Goal: Task Accomplishment & Management: Manage account settings

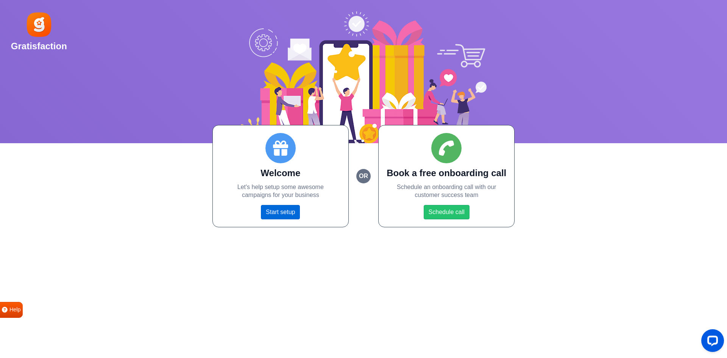
click at [284, 214] on link "Start setup" at bounding box center [280, 212] width 39 height 14
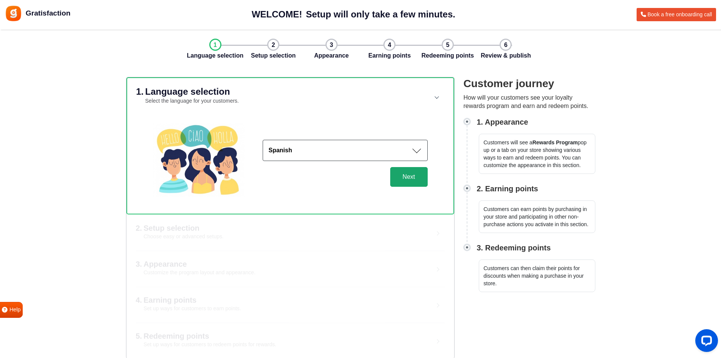
click at [421, 179] on button "Next" at bounding box center [408, 177] width 37 height 20
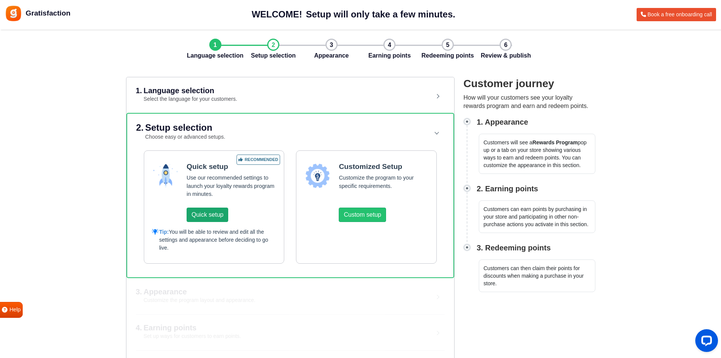
click at [222, 220] on button "Quick setup" at bounding box center [208, 214] width 42 height 14
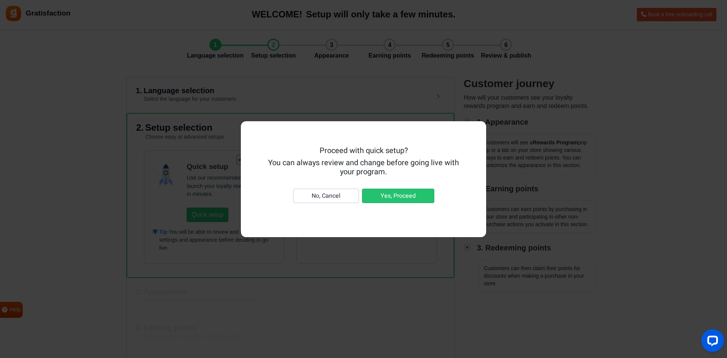
click at [399, 111] on div "Proceed with quick setup? You can always review and change before going live wi…" at bounding box center [363, 179] width 727 height 358
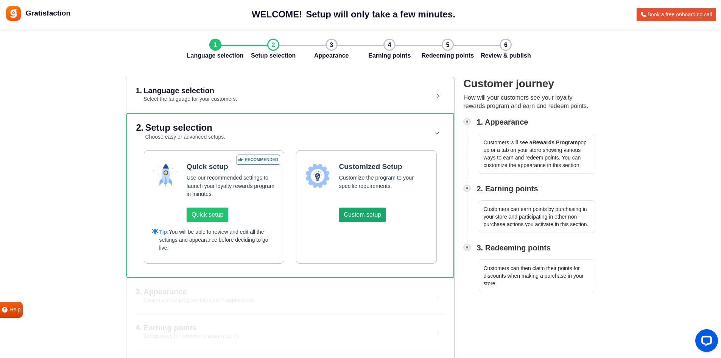
click at [359, 215] on button "Custom setup" at bounding box center [362, 214] width 47 height 14
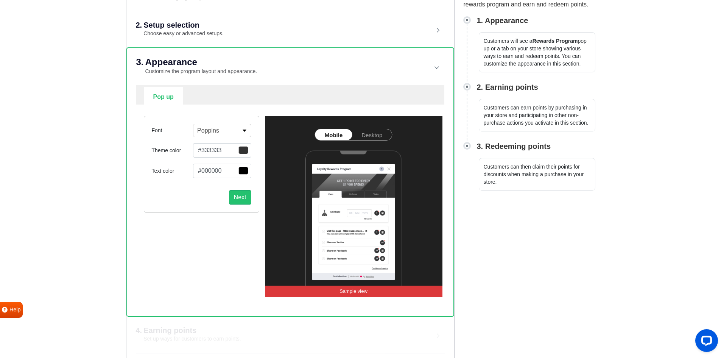
scroll to position [102, 0]
click at [371, 136] on link "Desktop" at bounding box center [372, 134] width 40 height 11
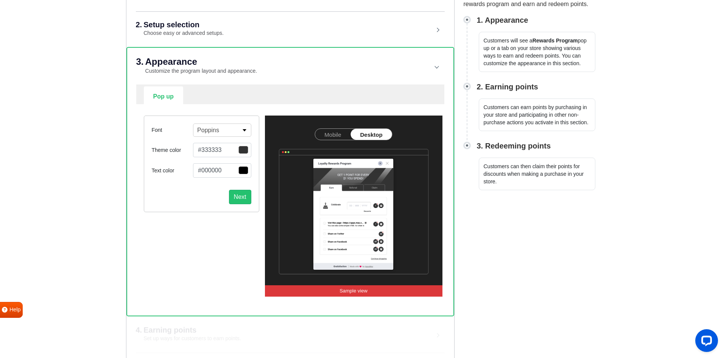
click at [347, 133] on link "Mobile" at bounding box center [333, 134] width 36 height 11
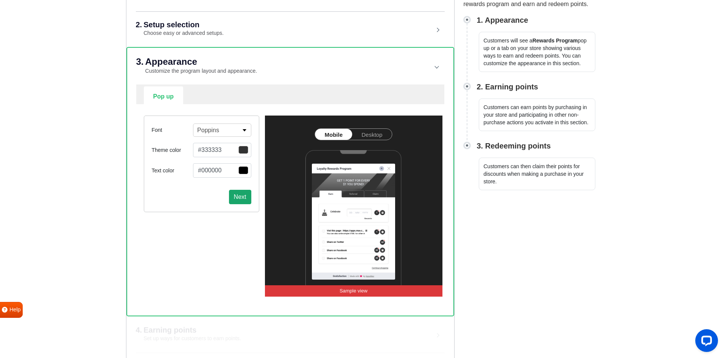
click at [250, 198] on button "Next" at bounding box center [240, 197] width 22 height 14
select select "right"
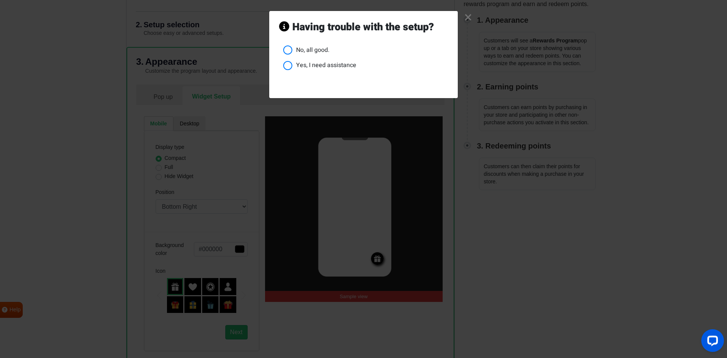
click at [466, 16] on link "×" at bounding box center [468, 17] width 8 height 7
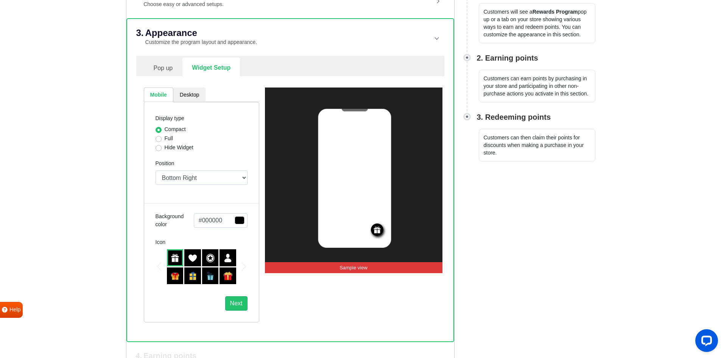
scroll to position [133, 0]
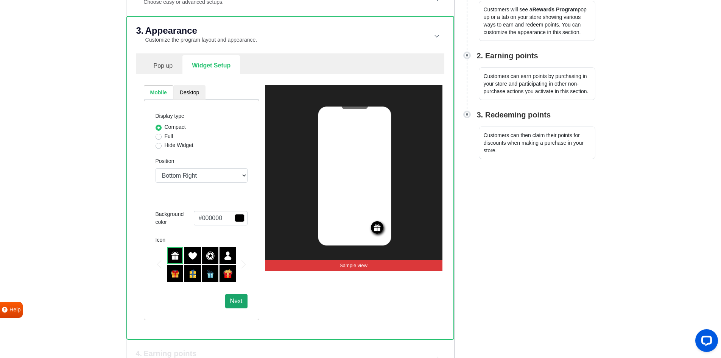
click at [237, 307] on button "Next" at bounding box center [236, 301] width 22 height 14
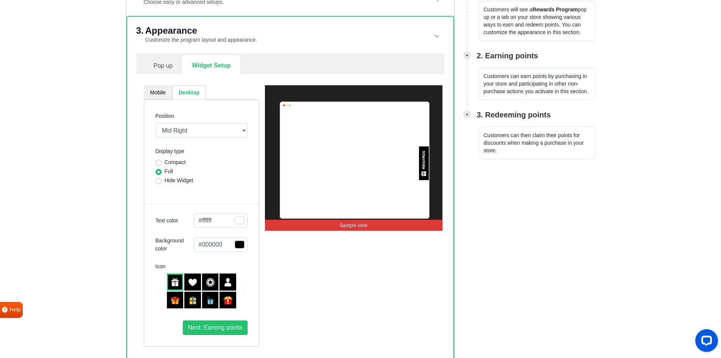
click at [164, 98] on link "Mobile" at bounding box center [158, 92] width 28 height 15
select select "right"
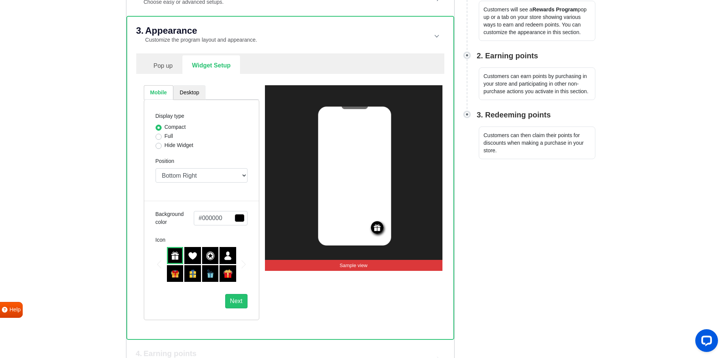
click at [190, 98] on link "Desktop" at bounding box center [189, 92] width 32 height 15
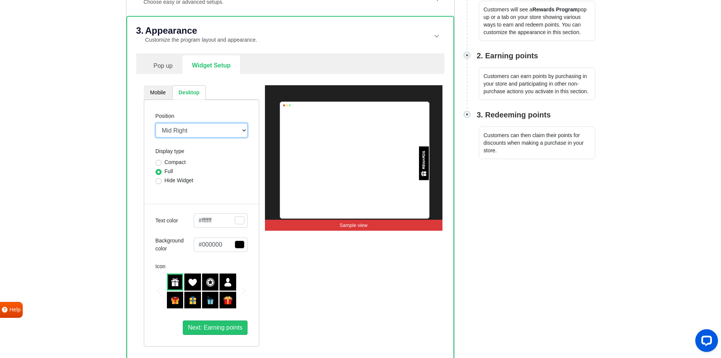
click at [203, 130] on select "Mid Right Mid Left Top Bar Top Left Top Right Top Center Bottom Bar Bottom Left…" at bounding box center [202, 130] width 92 height 14
click at [156, 123] on select "Mid Right Mid Left Top Bar Top Left Top Right Top Center Bottom Bar Bottom Left…" at bounding box center [202, 130] width 92 height 14
click at [209, 136] on select "Mid Right Mid Left Top Bar Top Left Top Right Top Center Bottom Bar Bottom Left…" at bounding box center [202, 130] width 92 height 14
select select "lower-right-corner"
click at [156, 123] on select "Mid Right Mid Left Top Bar Top Left Top Right Top Center Bottom Bar Bottom Left…" at bounding box center [202, 130] width 92 height 14
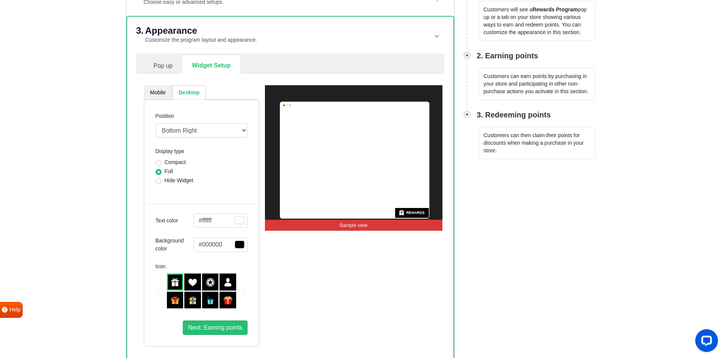
click at [187, 183] on label "Hide Widget" at bounding box center [179, 180] width 29 height 8
click at [162, 183] on input "Hide Widget" at bounding box center [159, 180] width 6 height 8
radio input "true"
click at [181, 172] on div "Full" at bounding box center [202, 171] width 92 height 9
click at [179, 164] on label "Compact" at bounding box center [175, 162] width 21 height 8
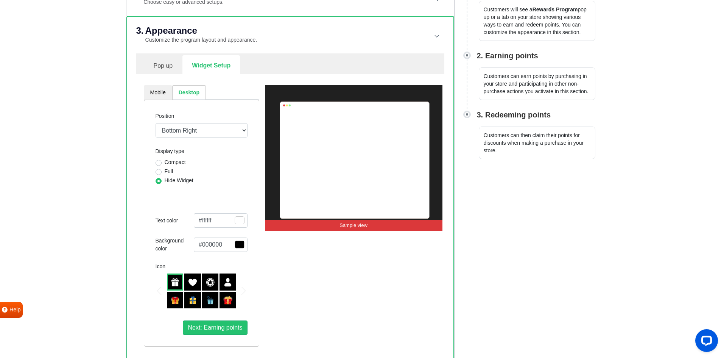
click at [162, 164] on input "Compact" at bounding box center [159, 162] width 6 height 8
radio input "true"
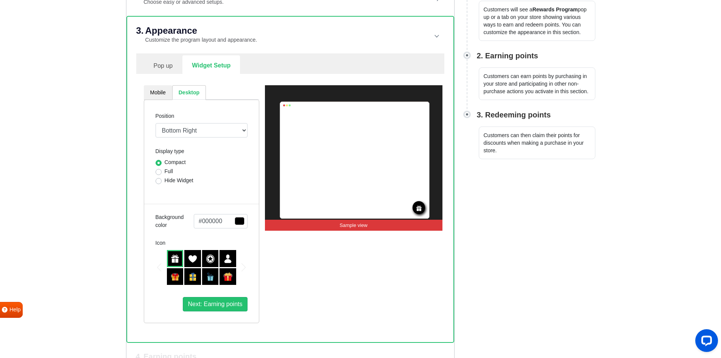
click at [170, 170] on label "Full" at bounding box center [169, 171] width 9 height 8
click at [162, 170] on input "Full" at bounding box center [159, 171] width 6 height 8
radio input "true"
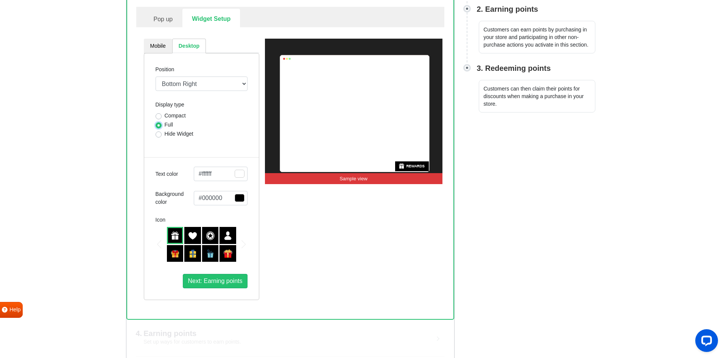
scroll to position [181, 0]
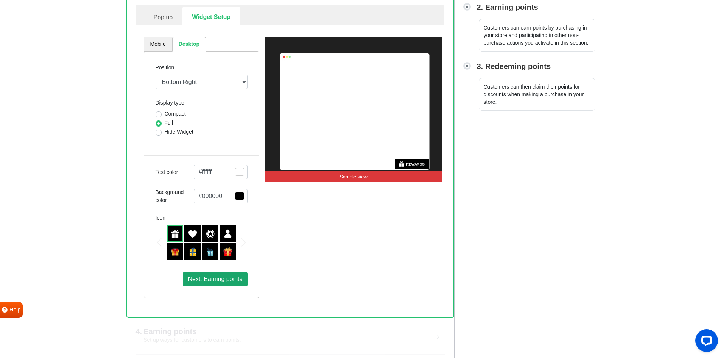
click at [213, 278] on span "Next: Earning points" at bounding box center [215, 279] width 55 height 6
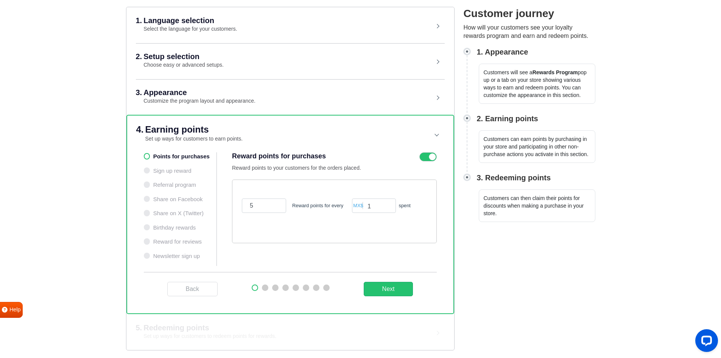
scroll to position [0, 0]
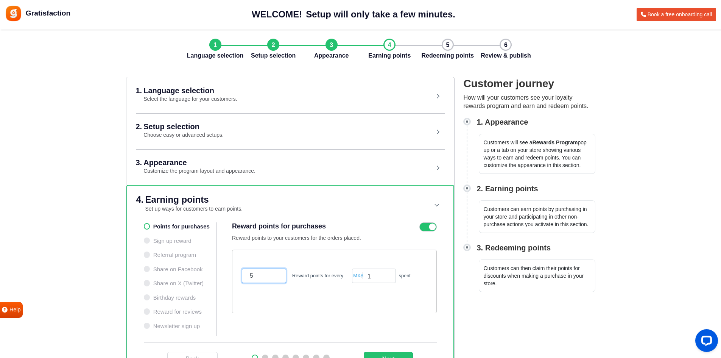
click at [255, 275] on input "5" at bounding box center [264, 275] width 44 height 14
type input "100"
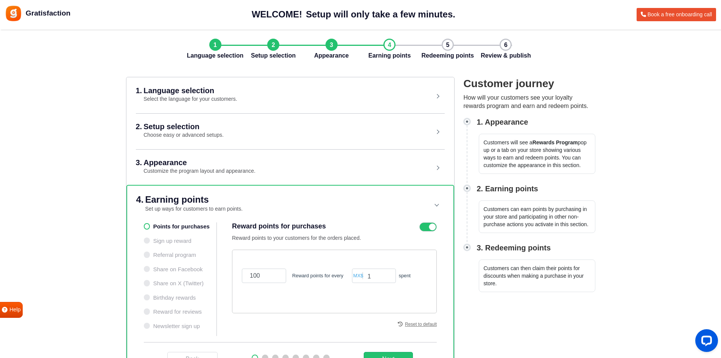
click at [344, 301] on div "100 Reward points for every MX$ 1 spent" at bounding box center [334, 282] width 205 height 64
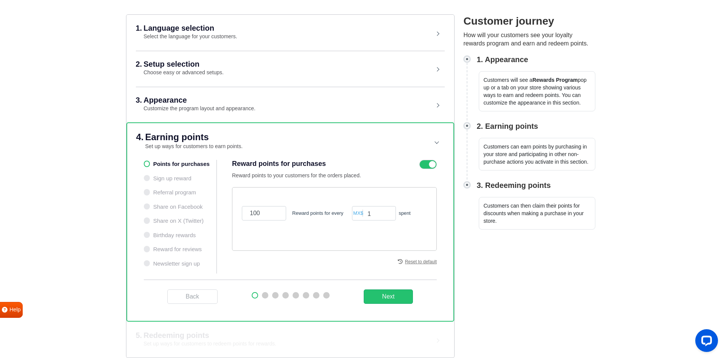
scroll to position [63, 0]
click at [392, 300] on button "Next" at bounding box center [389, 296] width 50 height 14
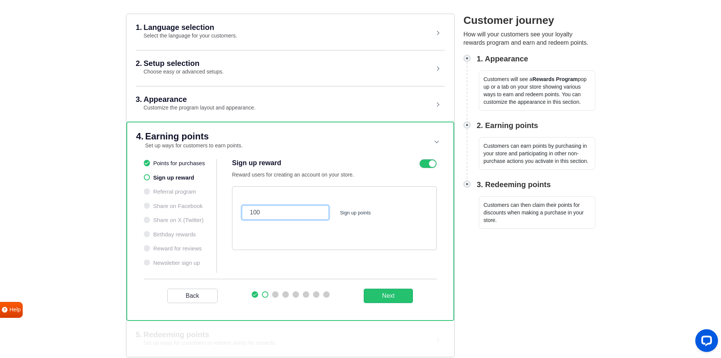
click at [281, 216] on input "100" at bounding box center [285, 212] width 87 height 14
paste input "20"
type input "2000"
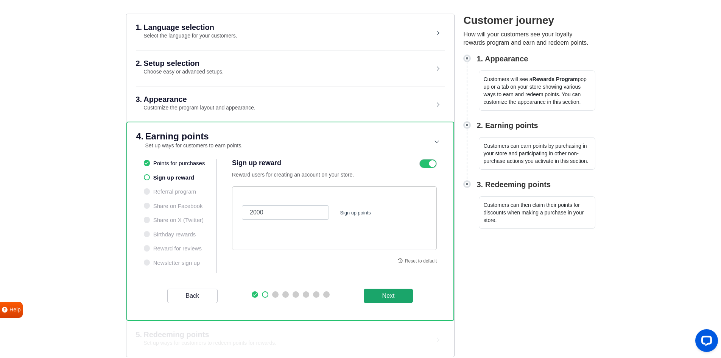
click at [379, 289] on button "Next" at bounding box center [389, 296] width 50 height 14
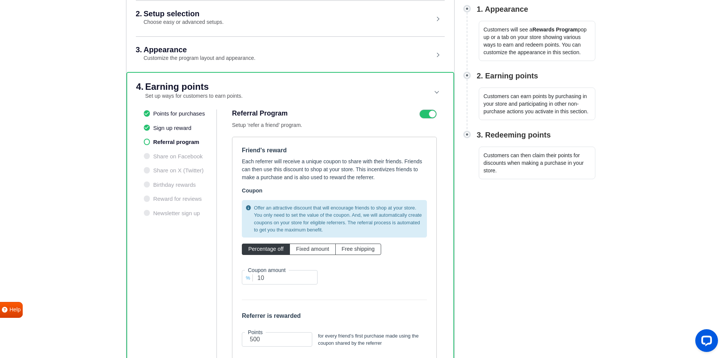
scroll to position [115, 0]
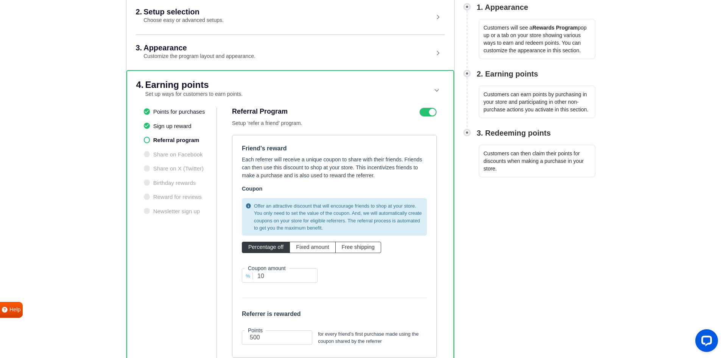
click at [426, 114] on icon at bounding box center [428, 112] width 17 height 9
click at [0, 0] on input "checkbox" at bounding box center [0, 0] width 0 height 0
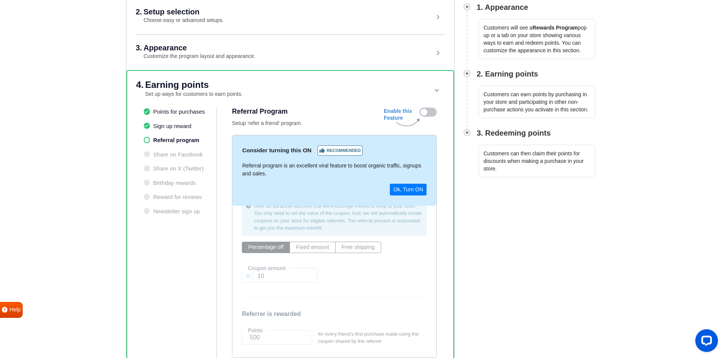
click at [387, 131] on div "Referral Program Setup ‘refer a friend’ program. Enable this Feature Consider t…" at bounding box center [334, 241] width 205 height 267
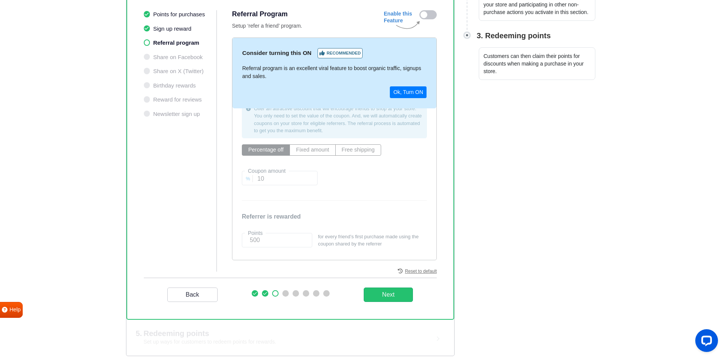
scroll to position [201, 0]
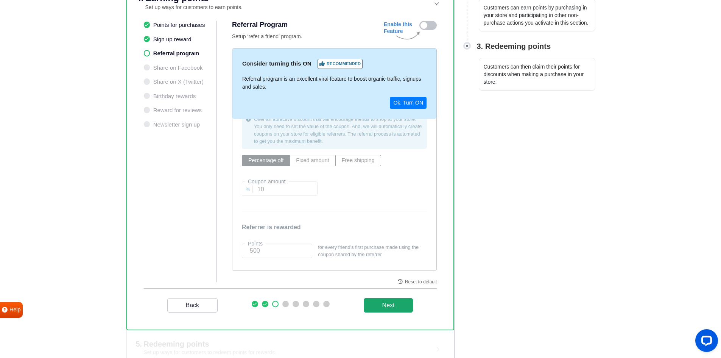
click at [389, 300] on _program "Next" at bounding box center [389, 305] width 50 height 14
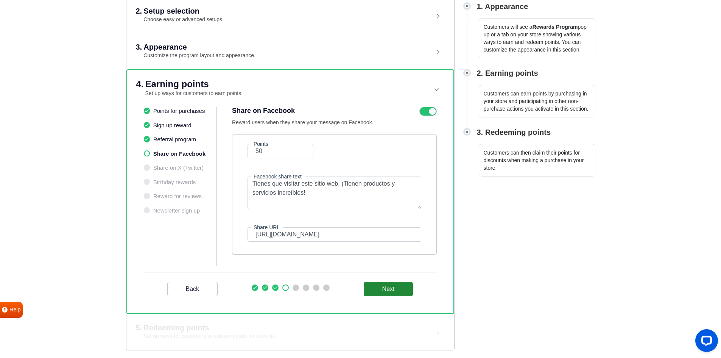
scroll to position [115, 0]
click at [431, 109] on icon at bounding box center [428, 111] width 17 height 9
click at [0, 0] on input "checkbox" at bounding box center [0, 0] width 0 height 0
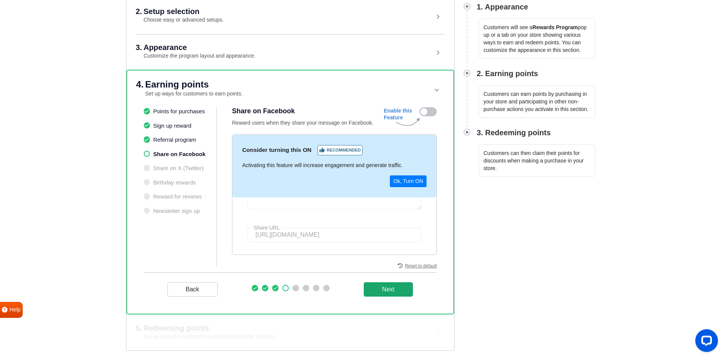
click at [396, 283] on button "Next" at bounding box center [389, 289] width 50 height 14
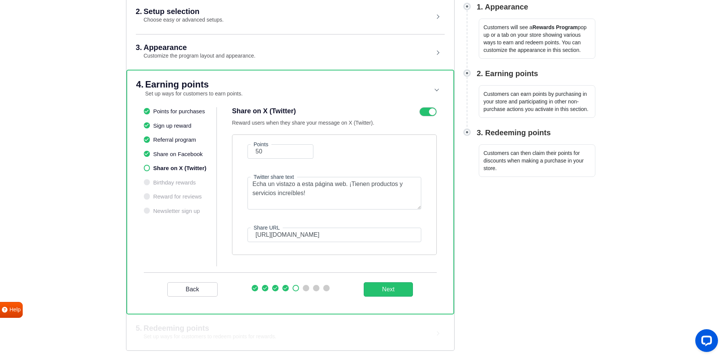
click at [432, 108] on icon at bounding box center [428, 111] width 17 height 9
click at [0, 0] on input "checkbox" at bounding box center [0, 0] width 0 height 0
click at [391, 292] on button "Next" at bounding box center [389, 289] width 50 height 14
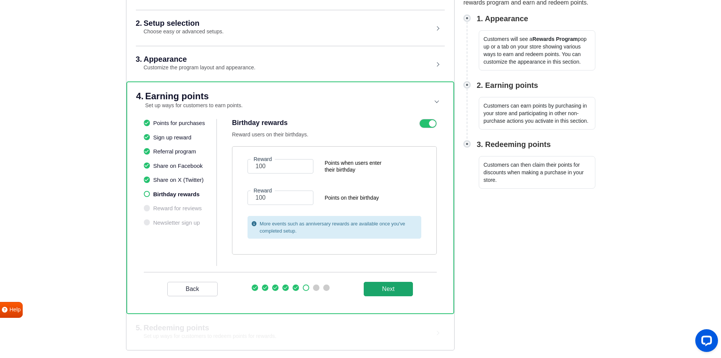
scroll to position [103, 0]
click at [277, 169] on input "100" at bounding box center [281, 166] width 66 height 14
type input "0"
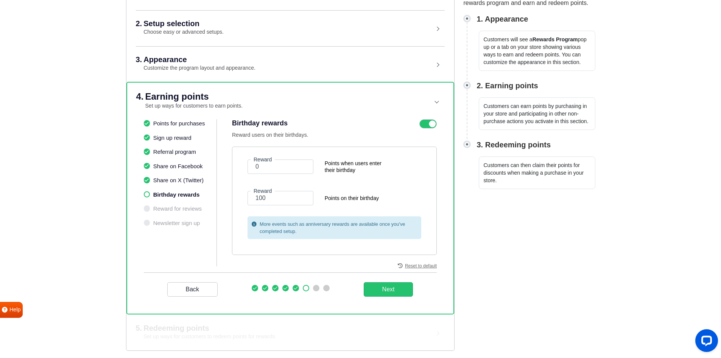
click at [328, 191] on div "Reward 100 Points on their birthday" at bounding box center [334, 200] width 185 height 19
click at [289, 199] on input "100" at bounding box center [281, 198] width 66 height 14
paste input "20"
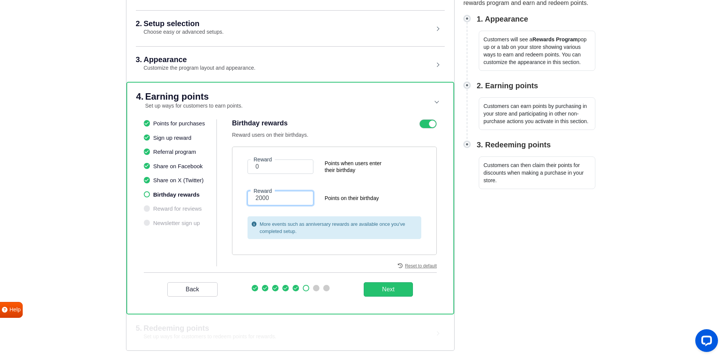
type input "2000"
click at [412, 204] on div "Reward 2000 Points on their birthday" at bounding box center [334, 200] width 185 height 19
click at [391, 293] on button "Next" at bounding box center [389, 289] width 50 height 14
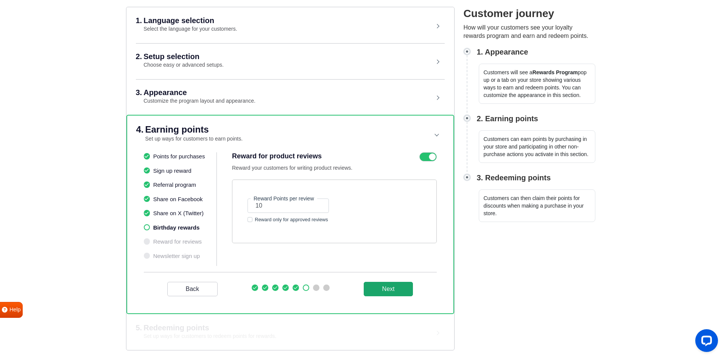
scroll to position [70, 0]
click at [283, 207] on input "10" at bounding box center [288, 206] width 81 height 14
paste input "00"
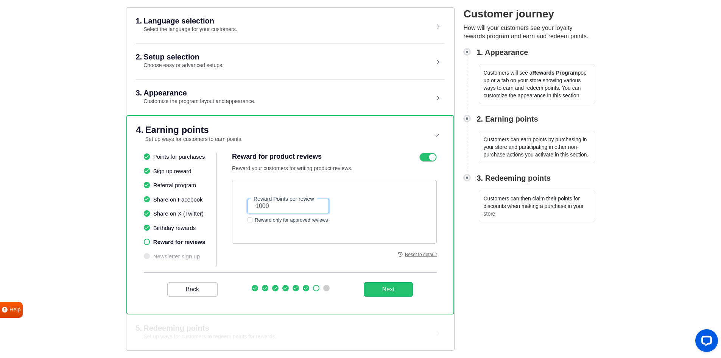
type input "1000"
click at [310, 220] on label "Reward only for approved reviews" at bounding box center [291, 219] width 73 height 7
click at [253, 220] on input "Reward only for approved reviews" at bounding box center [250, 219] width 5 height 6
checkbox input "true"
click at [385, 292] on button "Next" at bounding box center [389, 289] width 50 height 14
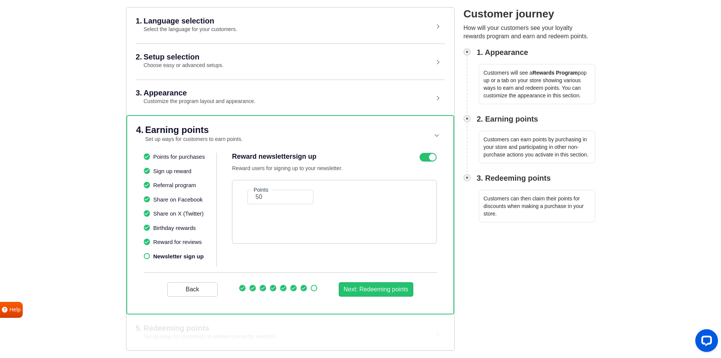
click at [427, 155] on icon at bounding box center [428, 157] width 17 height 9
click at [0, 0] on input "checkbox" at bounding box center [0, 0] width 0 height 0
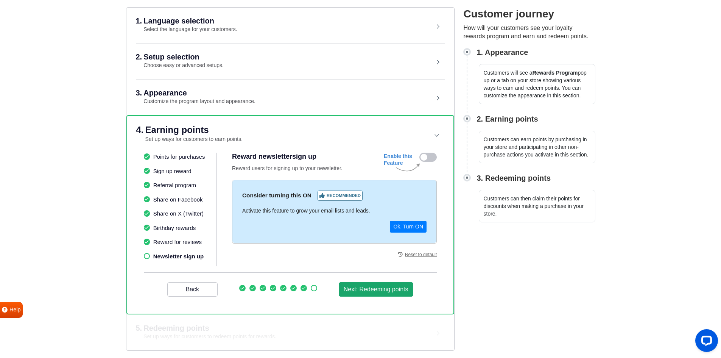
click at [386, 295] on button "Next: Redeeming points" at bounding box center [376, 289] width 75 height 14
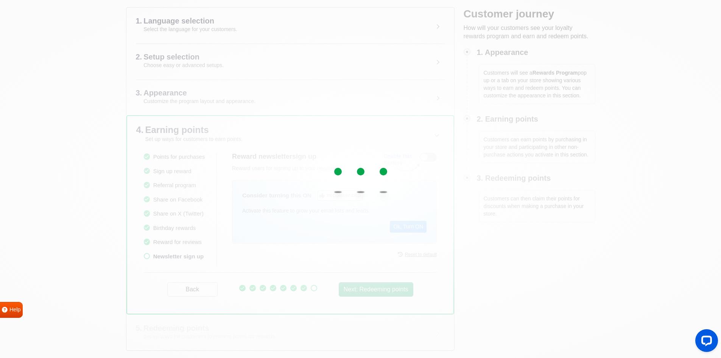
scroll to position [0, 0]
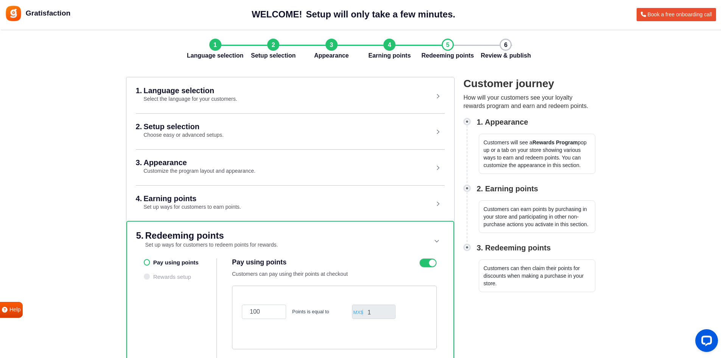
click at [423, 202] on header "4. Earning points Set up ways for customers to earn points." at bounding box center [290, 202] width 309 height 35
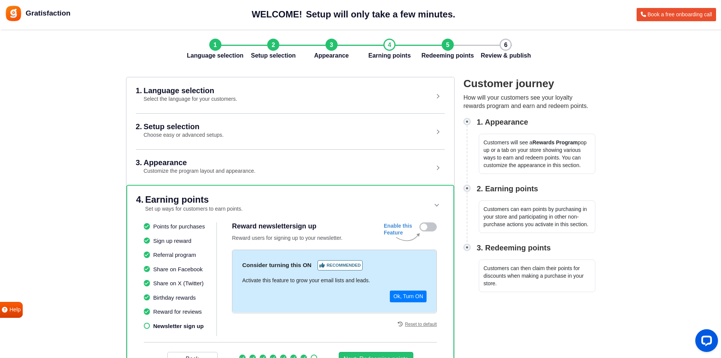
click at [174, 225] on li "Points for purchases" at bounding box center [180, 226] width 73 height 9
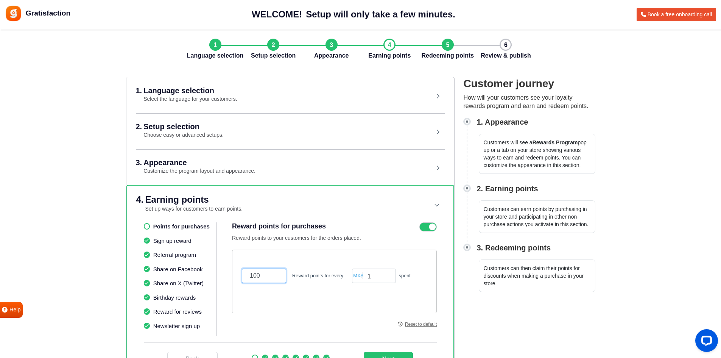
click at [272, 271] on input "100" at bounding box center [264, 275] width 44 height 14
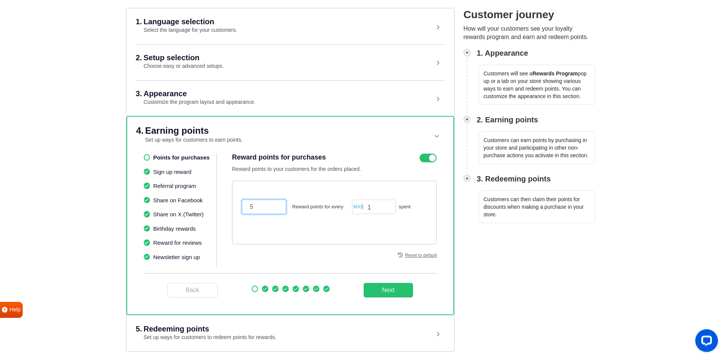
scroll to position [69, 0]
type input "5"
click at [390, 289] on button "Next" at bounding box center [389, 289] width 50 height 14
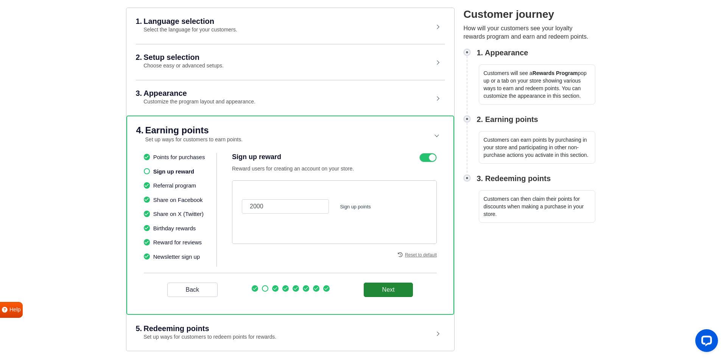
click at [384, 289] on button "Next" at bounding box center [389, 289] width 50 height 14
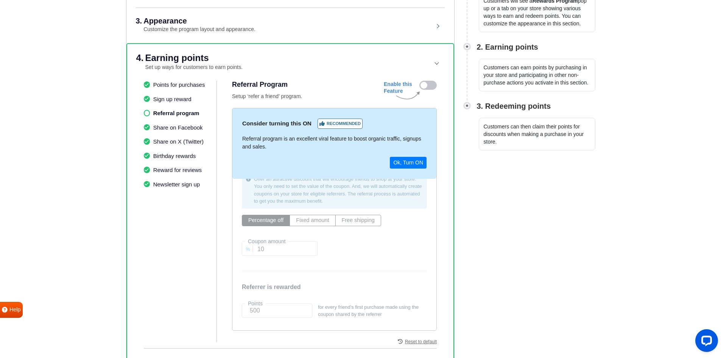
scroll to position [142, 0]
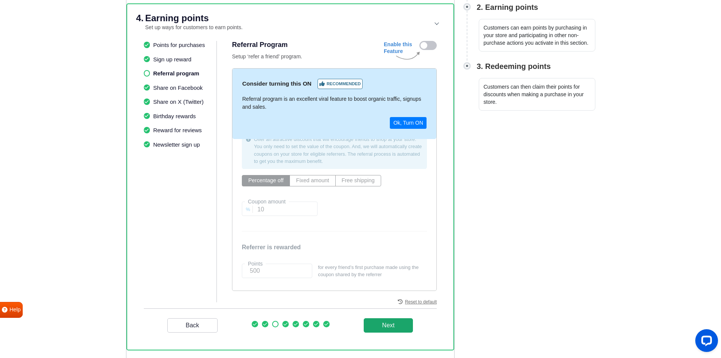
click at [393, 330] on _program "Next" at bounding box center [389, 325] width 50 height 14
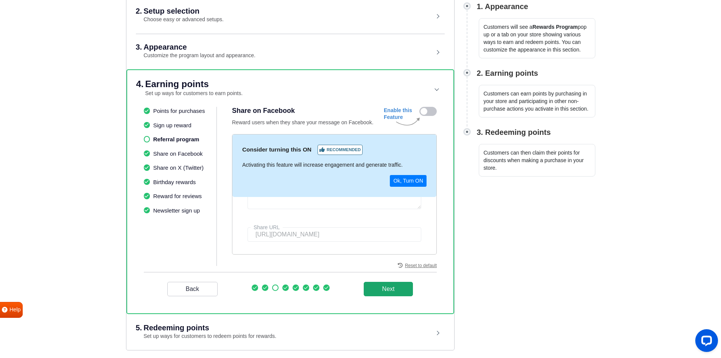
scroll to position [115, 0]
click at [388, 282] on button "Next" at bounding box center [389, 289] width 50 height 14
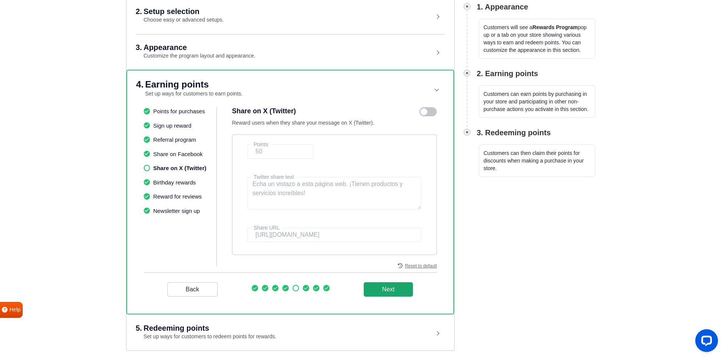
click at [387, 292] on button "Next" at bounding box center [389, 289] width 50 height 14
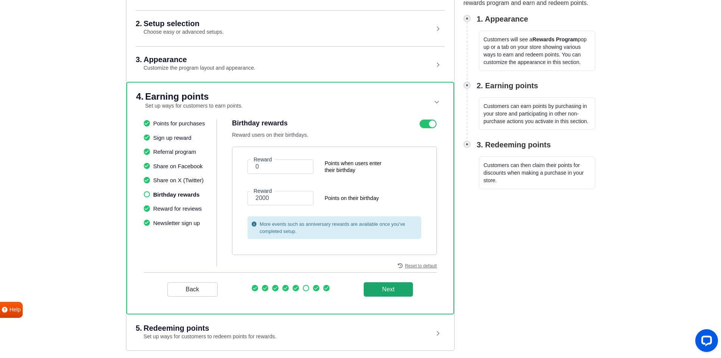
click at [395, 293] on button "Next" at bounding box center [389, 289] width 50 height 14
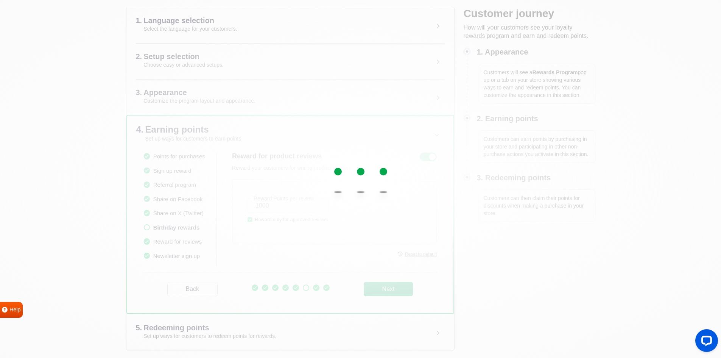
scroll to position [70, 0]
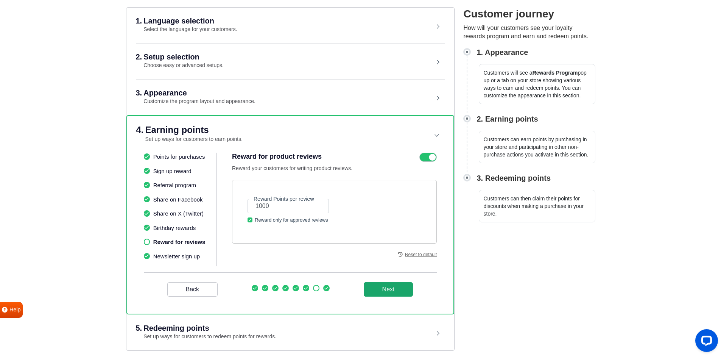
click at [394, 293] on button "Next" at bounding box center [389, 289] width 50 height 14
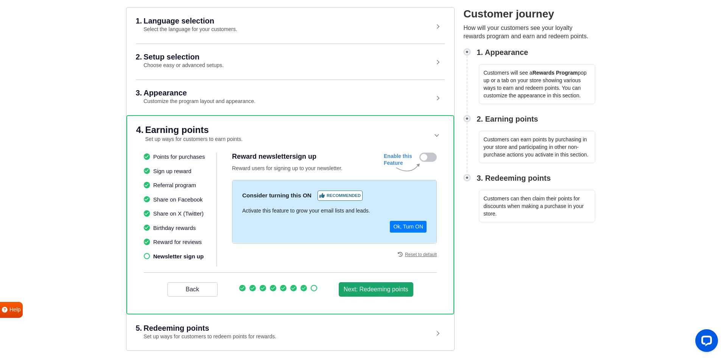
click at [394, 293] on button "Next: Redeeming points" at bounding box center [376, 289] width 75 height 14
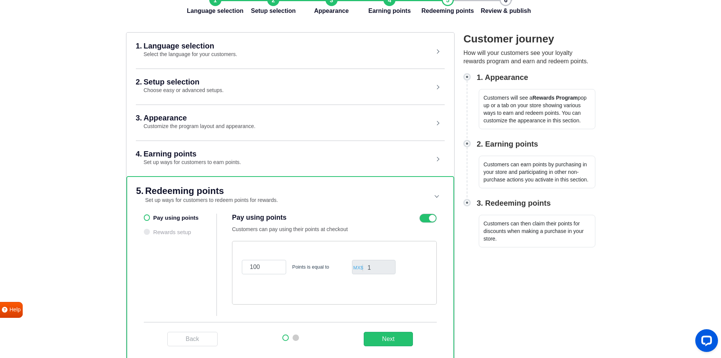
scroll to position [58, 0]
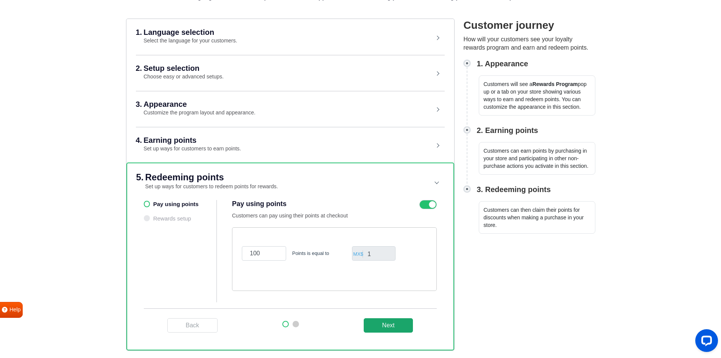
click at [389, 328] on button "Next" at bounding box center [389, 325] width 50 height 14
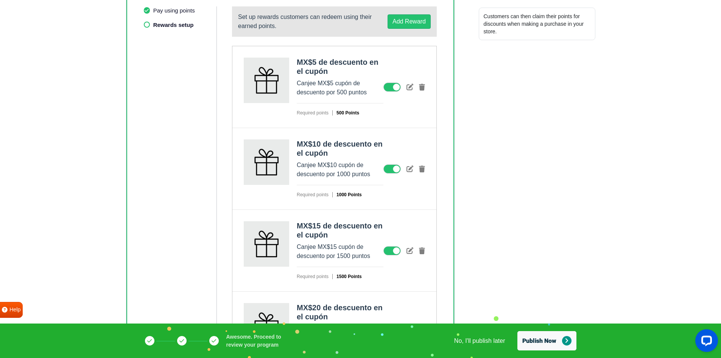
scroll to position [256, 0]
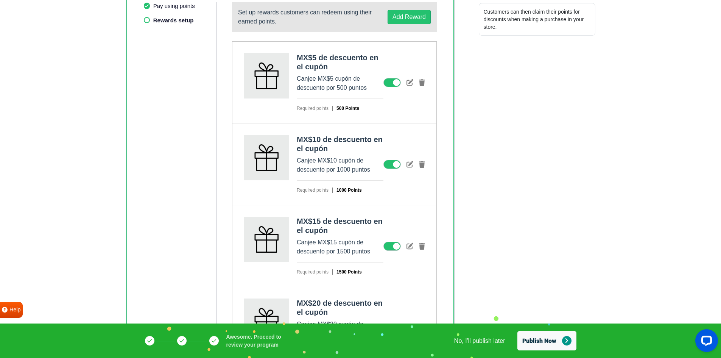
click at [393, 248] on icon at bounding box center [392, 246] width 17 height 9
click at [0, 0] on input "checkbox" at bounding box center [0, 0] width 0 height 0
click at [421, 246] on icon at bounding box center [422, 246] width 6 height 7
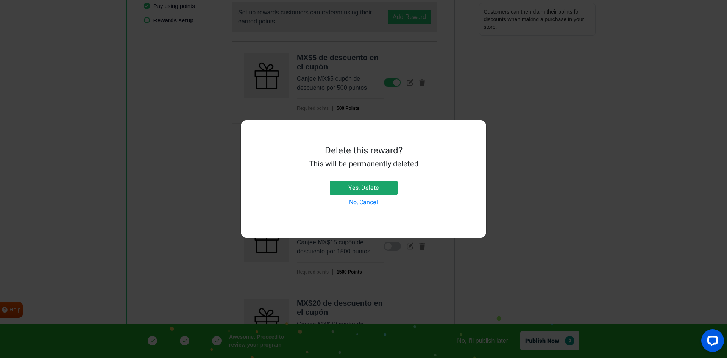
click at [381, 186] on button "Yes, Delete" at bounding box center [364, 188] width 68 height 14
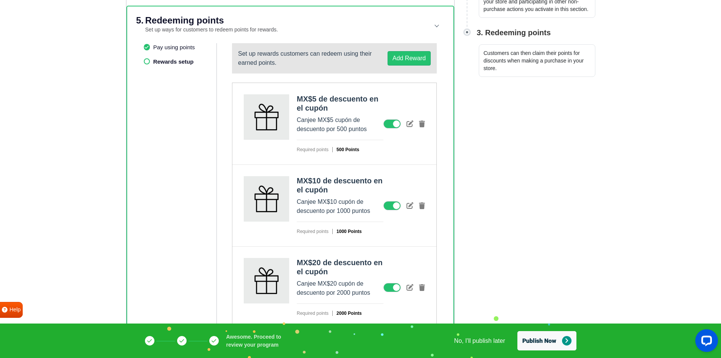
scroll to position [215, 0]
click at [424, 283] on div at bounding box center [405, 287] width 42 height 9
click at [423, 286] on icon at bounding box center [422, 287] width 6 height 7
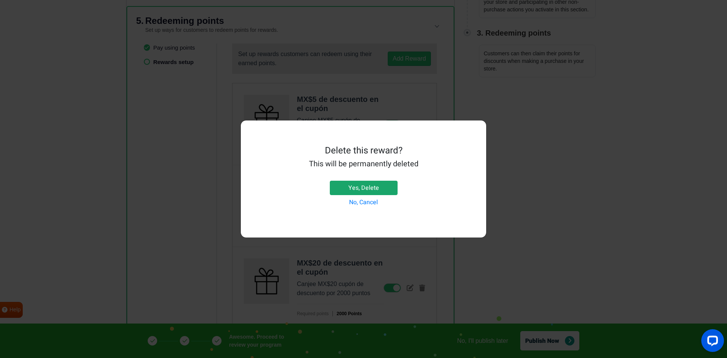
click at [385, 192] on button "Yes, Delete" at bounding box center [364, 188] width 68 height 14
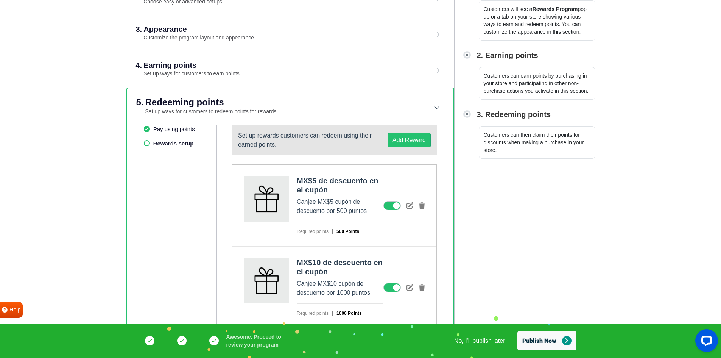
scroll to position [133, 0]
click at [413, 140] on button "Add Reward" at bounding box center [409, 140] width 43 height 14
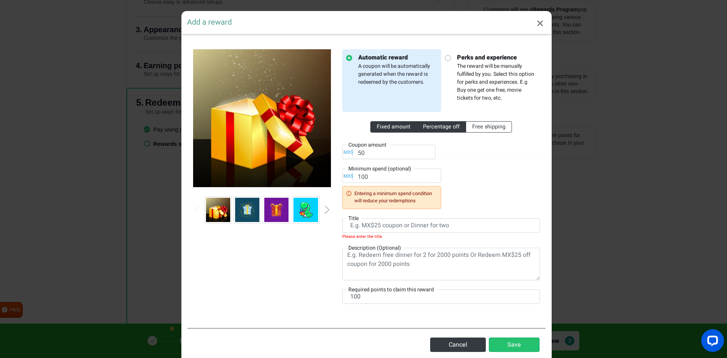
click at [447, 129] on span "Percentage off" at bounding box center [441, 127] width 37 height 8
click at [428, 128] on input "Percentage off" at bounding box center [425, 125] width 5 height 5
radio input "true"
click at [410, 129] on label "Fixed amount" at bounding box center [393, 126] width 47 height 11
click at [382, 128] on input "Fixed amount" at bounding box center [379, 125] width 5 height 5
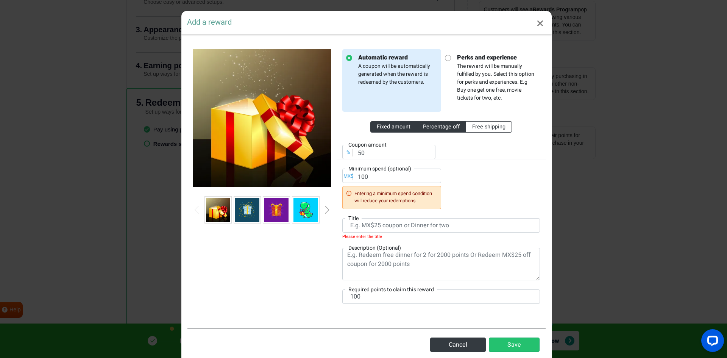
radio input "true"
click at [454, 62] on p "Perks and experience The reward will be manually fulfilled by you. Select this …" at bounding box center [493, 77] width 85 height 49
radio input "false"
radio input "true"
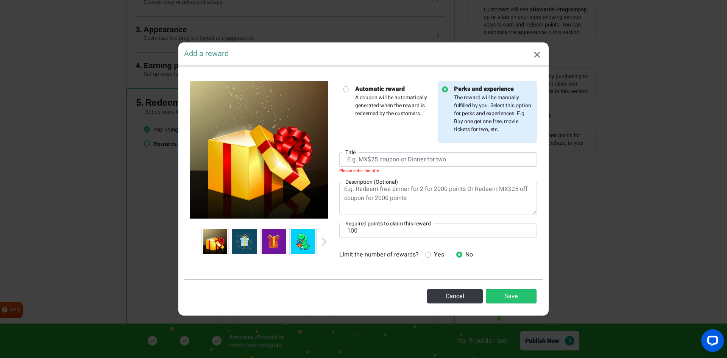
click at [404, 105] on p "Automatic reward A coupon will be automatically generated when the reward is re…" at bounding box center [391, 100] width 85 height 33
radio input "true"
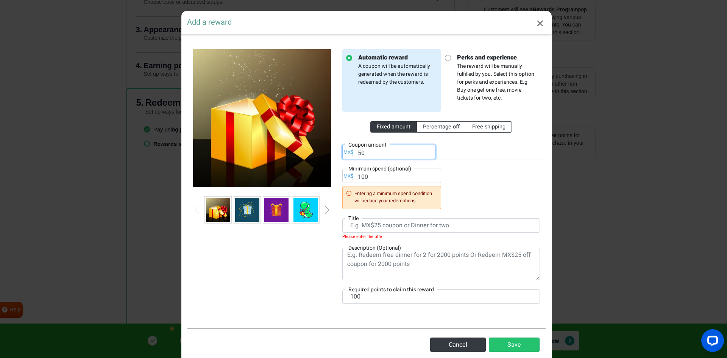
click at [362, 153] on input "50" at bounding box center [388, 152] width 93 height 14
click at [477, 192] on div "Fixed amount Percentage off Free shipping MX$ Coupon amount 51 MX$ Minimum spen…" at bounding box center [441, 160] width 198 height 97
click at [360, 154] on input "51" at bounding box center [388, 152] width 93 height 14
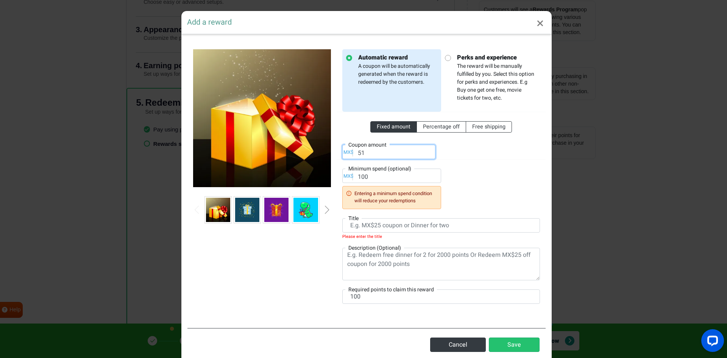
click at [360, 154] on input "51" at bounding box center [388, 152] width 93 height 14
click at [360, 154] on input "52" at bounding box center [388, 152] width 93 height 14
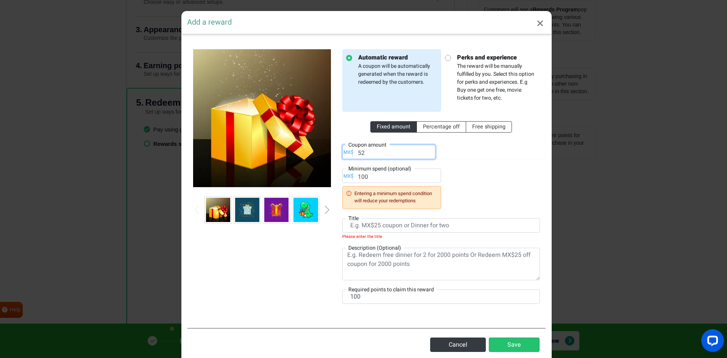
click at [360, 154] on input "52" at bounding box center [388, 152] width 93 height 14
type input "100"
click at [538, 27] on icon "Close" at bounding box center [540, 23] width 7 height 9
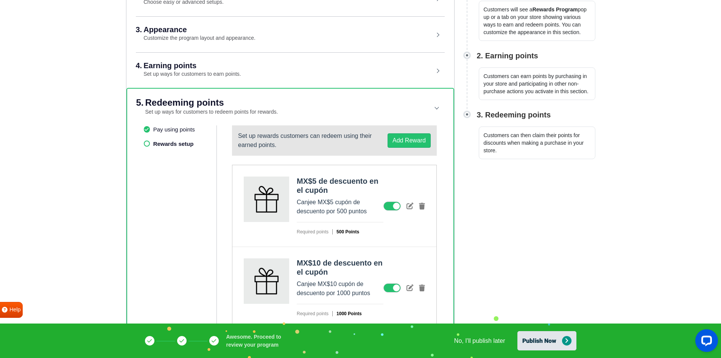
click at [546, 344] on button "Publish Now" at bounding box center [547, 340] width 59 height 19
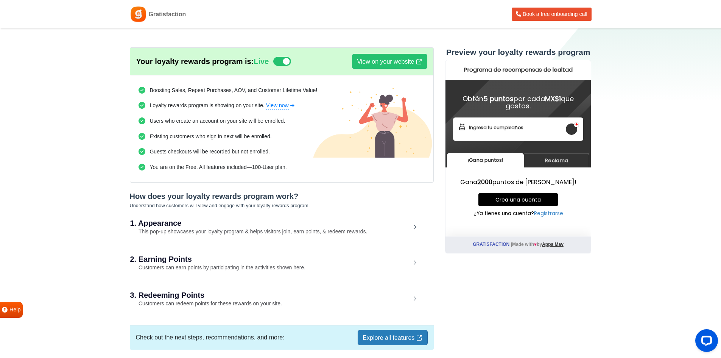
click at [410, 230] on div "1. Appearance This pop-up showcases your loyalty program & helps visitors join,…" at bounding box center [281, 227] width 303 height 35
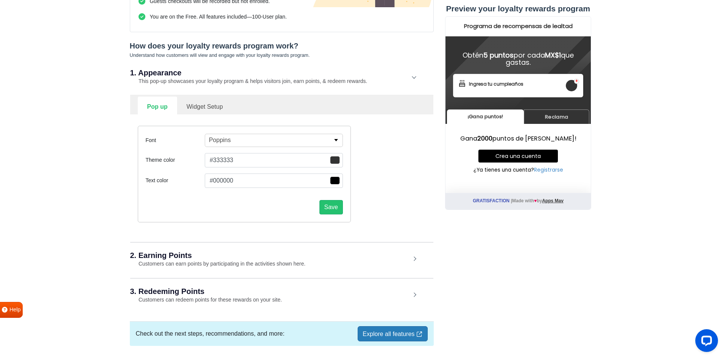
scroll to position [154, 0]
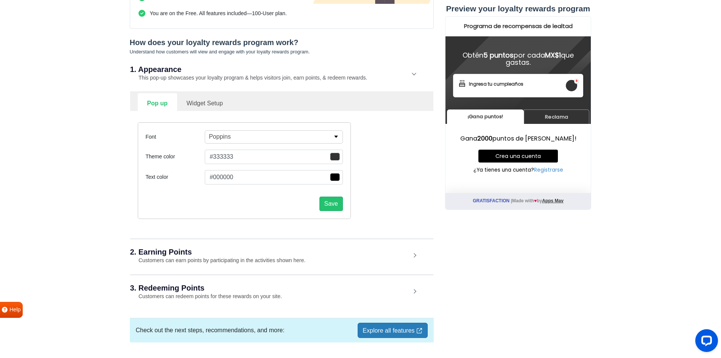
click at [366, 267] on div "2. Earning Points Customers can earn points by participating in the activities …" at bounding box center [281, 256] width 303 height 35
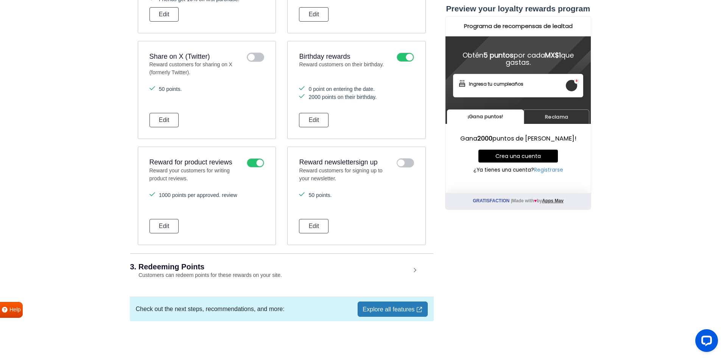
scroll to position [599, 0]
click at [413, 267] on div "3. Redeeming Points Customers can redeem points for these rewards on your site." at bounding box center [281, 269] width 303 height 35
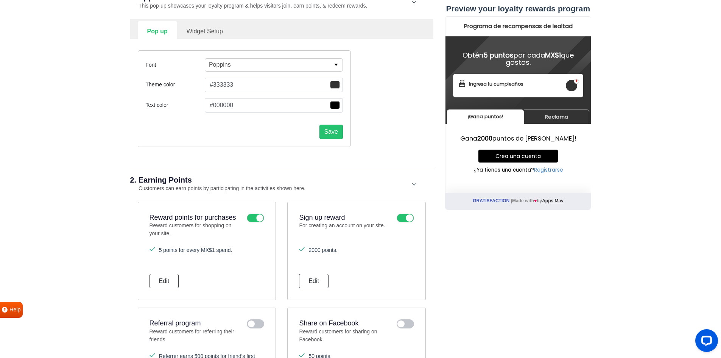
scroll to position [0, 0]
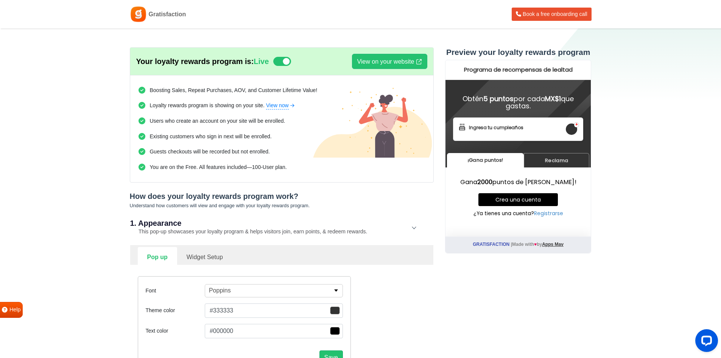
click at [418, 224] on div "1. Appearance This pop-up showcases your loyalty program & helps visitors join,…" at bounding box center [281, 227] width 303 height 35
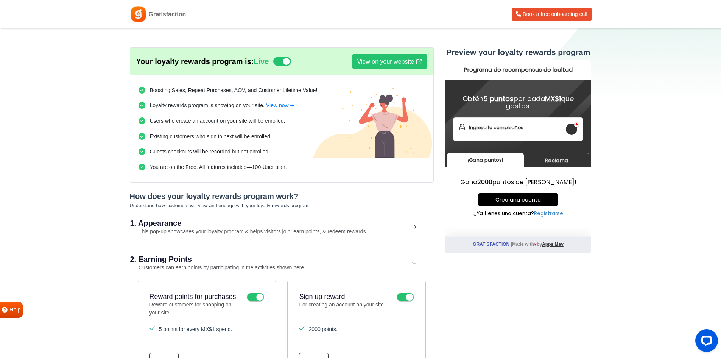
click at [417, 224] on div "1. Appearance This pop-up showcases your loyalty program & helps visitors join,…" at bounding box center [281, 227] width 303 height 35
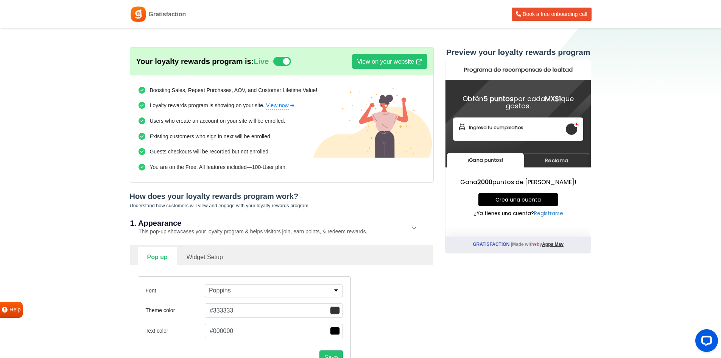
click at [192, 257] on link "Widget Setup" at bounding box center [204, 256] width 55 height 19
select select "right"
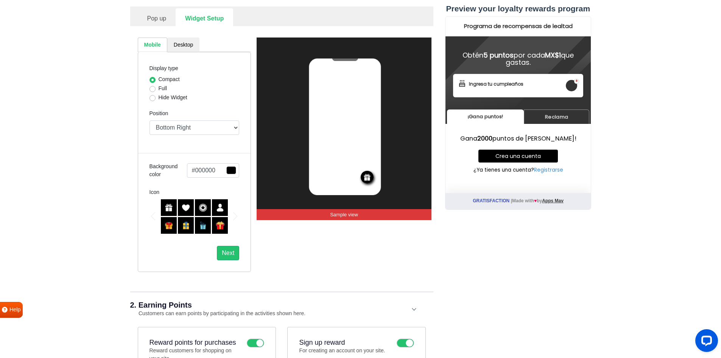
scroll to position [165, 0]
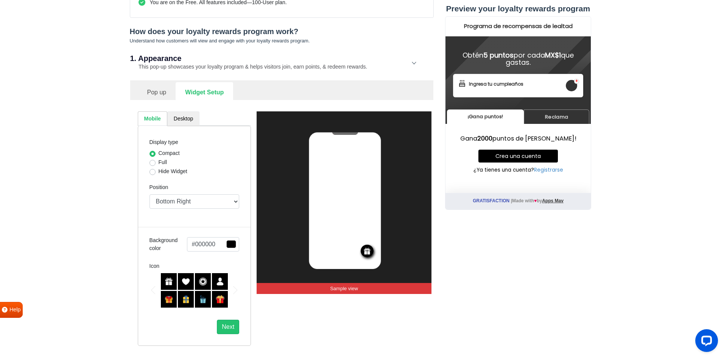
click at [190, 115] on link "Desktop" at bounding box center [183, 118] width 32 height 15
select select "lower-right-corner"
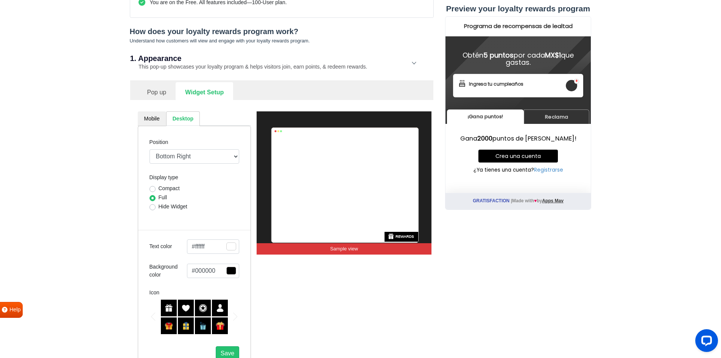
click at [168, 119] on link "Desktop" at bounding box center [183, 118] width 34 height 15
click at [162, 120] on link "Mobile" at bounding box center [152, 118] width 28 height 15
select select "right"
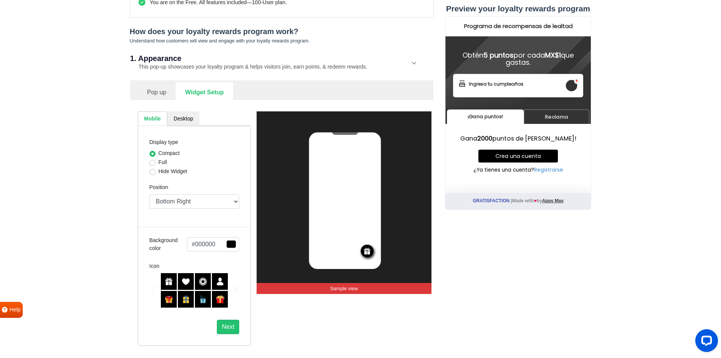
click at [166, 95] on link "Pop up" at bounding box center [157, 91] width 38 height 19
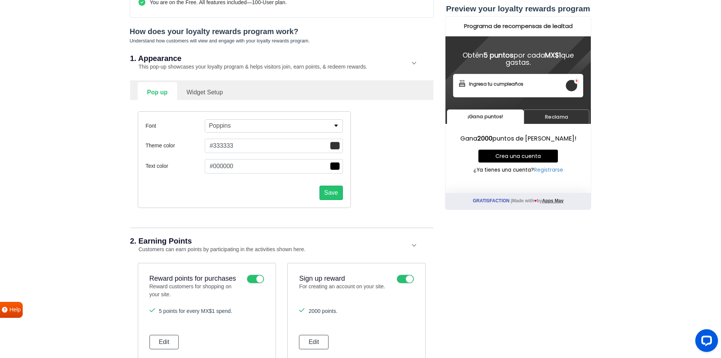
click at [195, 90] on link "Widget Setup" at bounding box center [204, 91] width 55 height 19
select select "right"
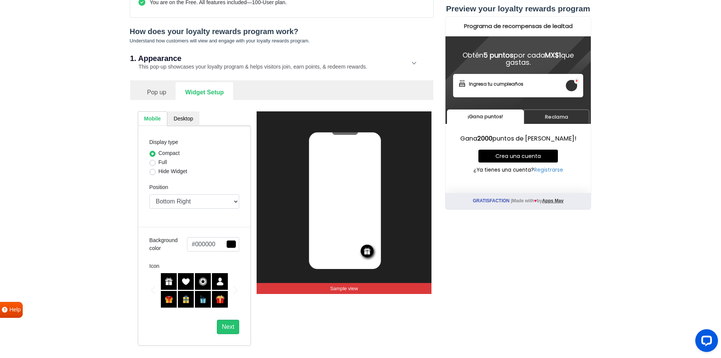
click at [154, 93] on link "Pop up" at bounding box center [157, 91] width 38 height 19
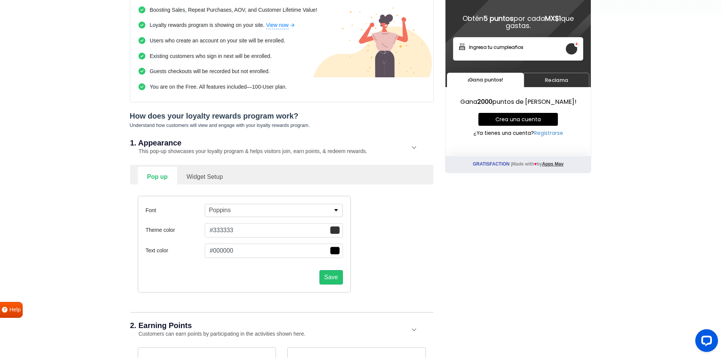
scroll to position [0, 0]
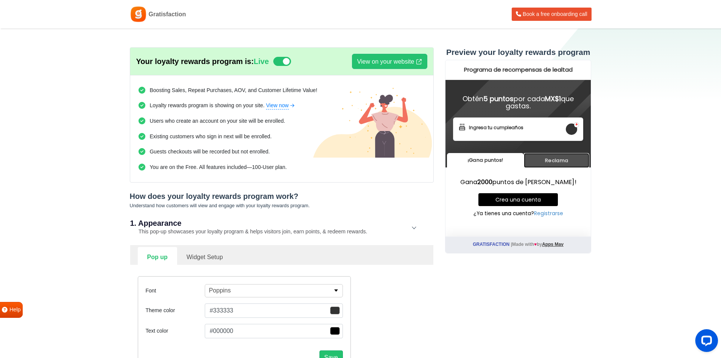
click at [555, 158] on link "Reclama" at bounding box center [557, 160] width 66 height 15
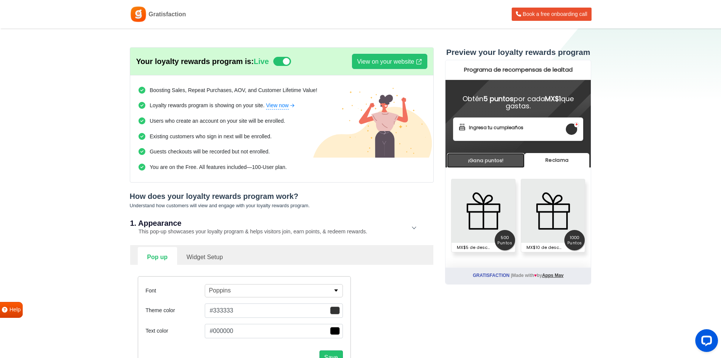
click at [487, 164] on link "¡Gana puntos!" at bounding box center [486, 160] width 78 height 15
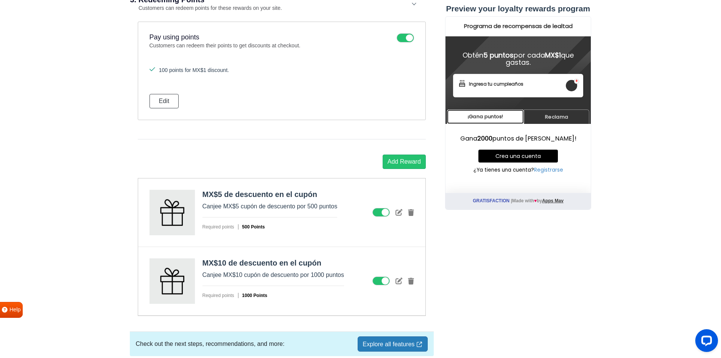
scroll to position [901, 0]
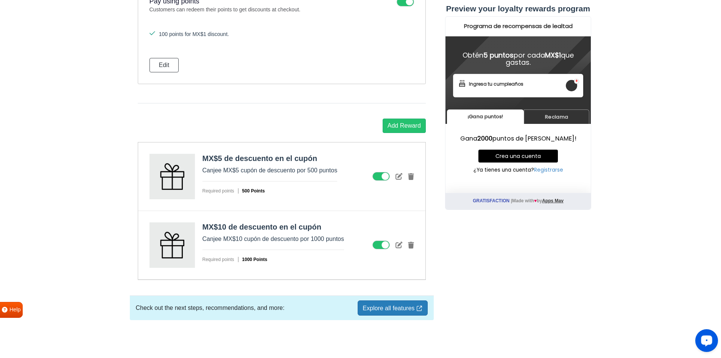
click at [392, 307] on link "Explore all features" at bounding box center [393, 307] width 70 height 15
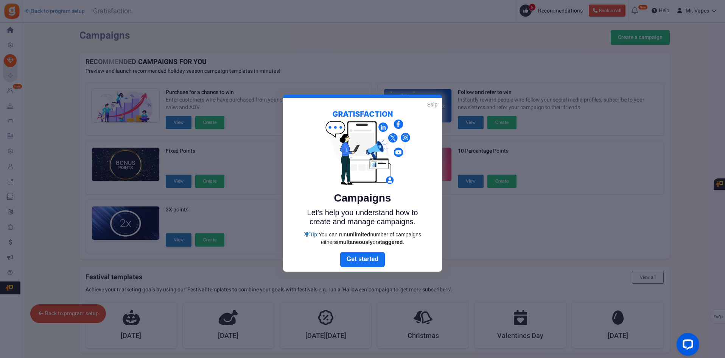
click at [432, 106] on link "Skip" at bounding box center [432, 105] width 10 height 8
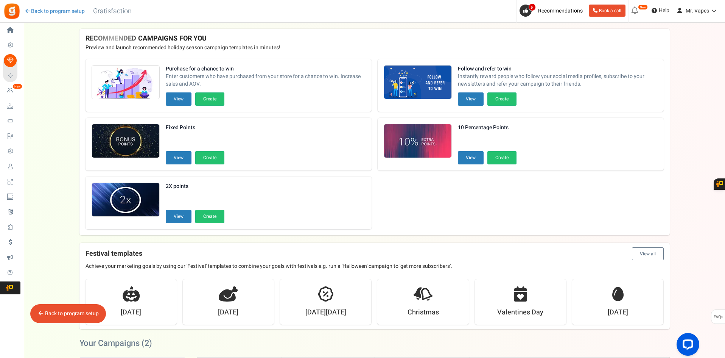
scroll to position [20, 0]
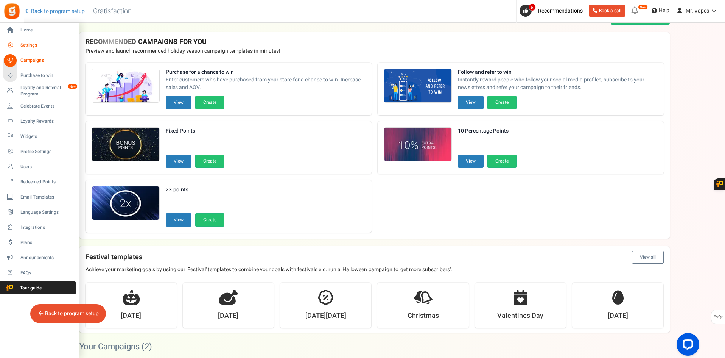
click at [48, 47] on span "Settings" at bounding box center [46, 45] width 53 height 6
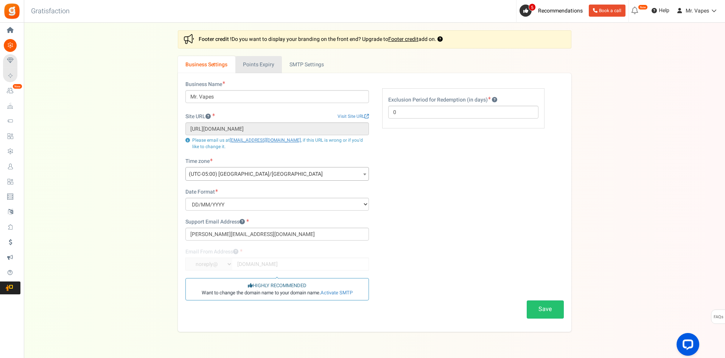
click at [265, 69] on link "Points Expiry" at bounding box center [259, 64] width 47 height 17
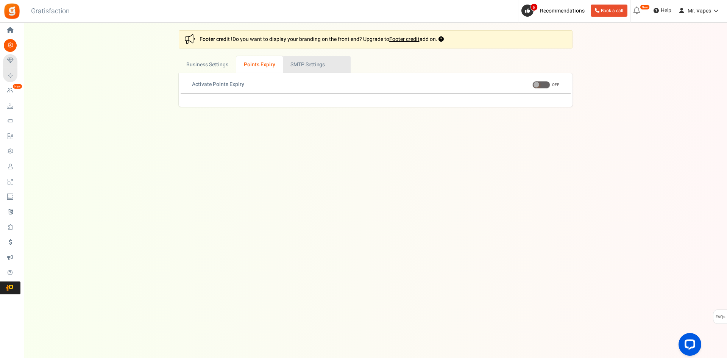
click at [300, 65] on link "Active SMTP Settings" at bounding box center [317, 64] width 68 height 17
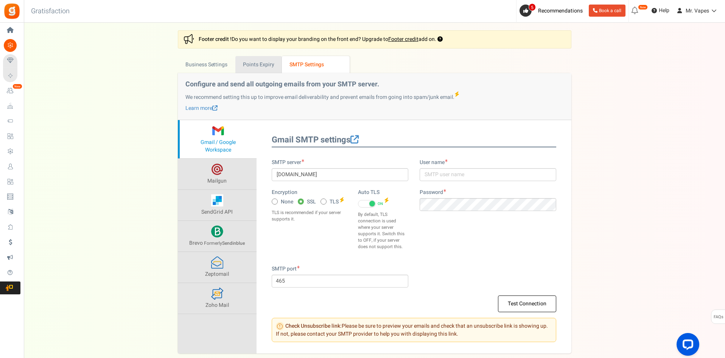
click at [262, 63] on link "Points Expiry" at bounding box center [259, 64] width 47 height 17
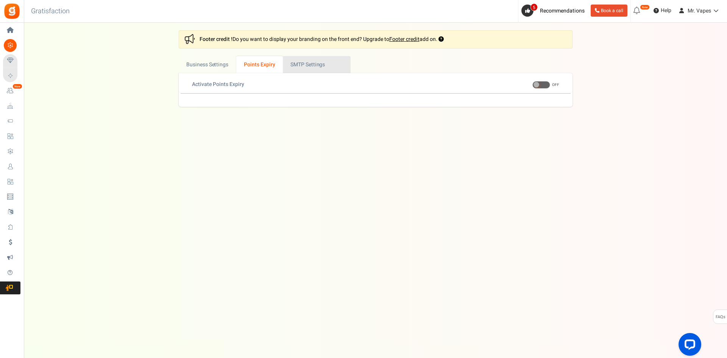
click at [295, 61] on link "Active SMTP Settings" at bounding box center [317, 64] width 68 height 17
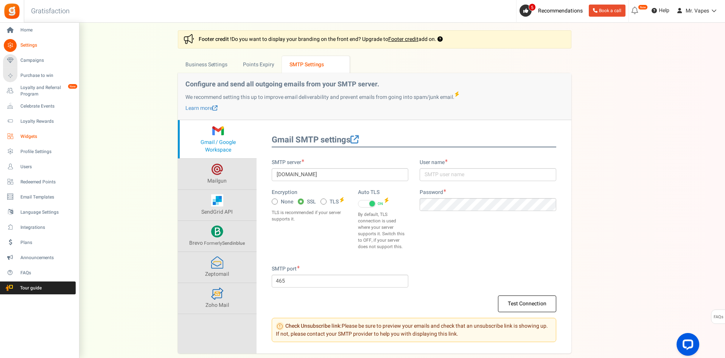
click at [38, 135] on span "Widgets" at bounding box center [46, 136] width 53 height 6
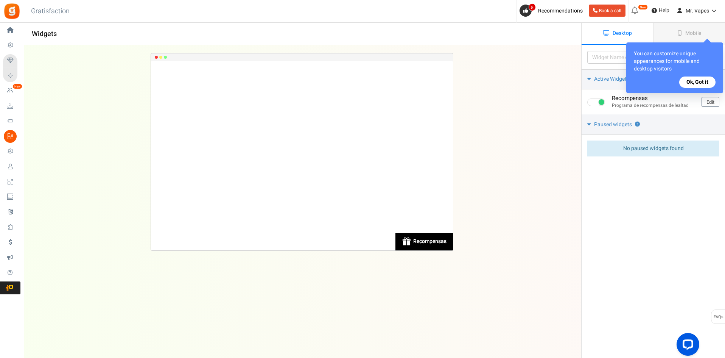
click at [705, 82] on button "Ok, Got it" at bounding box center [698, 81] width 36 height 11
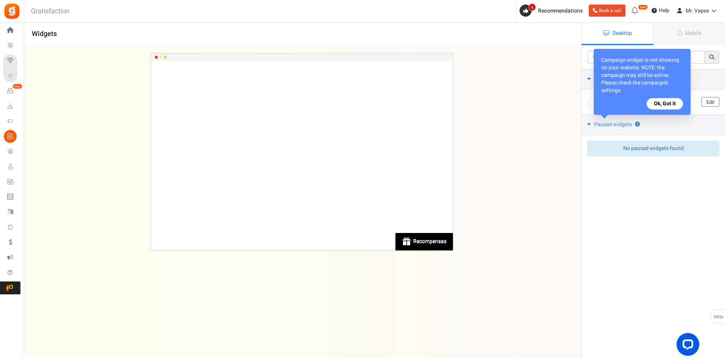
click at [679, 109] on button "Ok, Got it" at bounding box center [665, 103] width 36 height 11
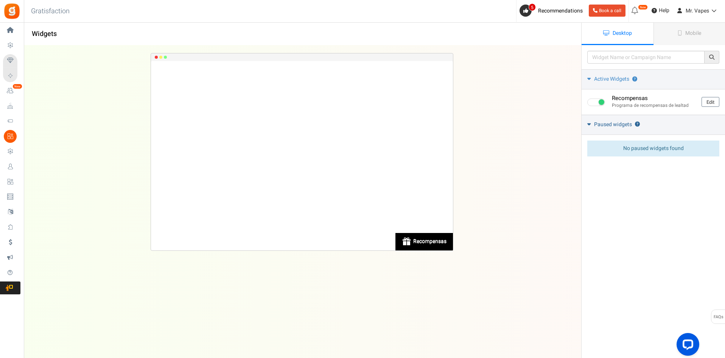
click at [594, 126] on link "Paused widgets ?" at bounding box center [654, 125] width 144 height 20
click at [673, 28] on link "Mobile" at bounding box center [690, 34] width 72 height 22
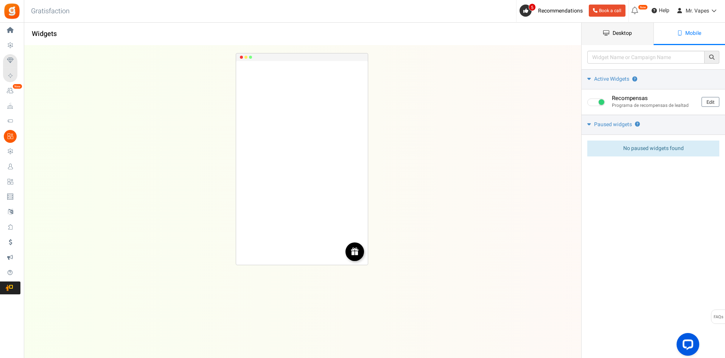
click at [626, 35] on span "Desktop" at bounding box center [622, 33] width 19 height 8
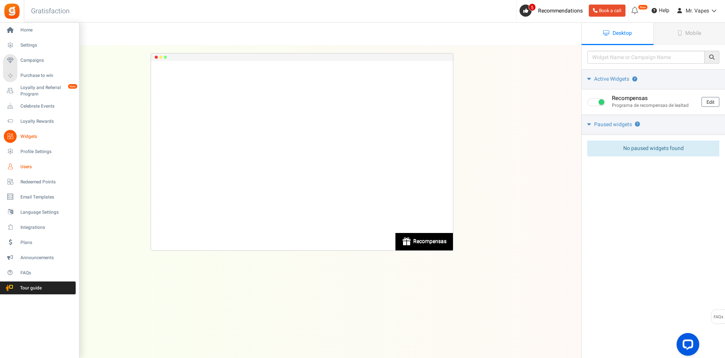
click at [39, 165] on span "Users" at bounding box center [46, 167] width 53 height 6
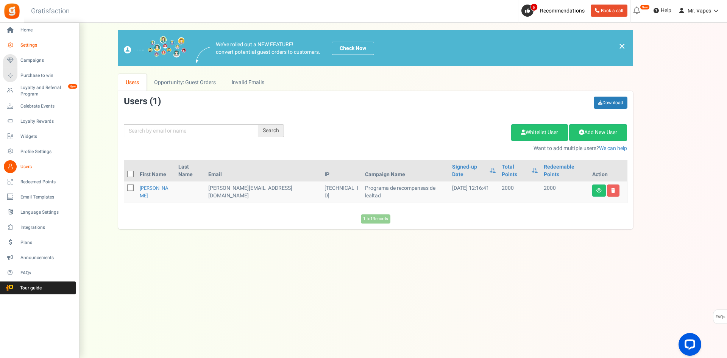
click at [45, 47] on span "Settings" at bounding box center [46, 45] width 53 height 6
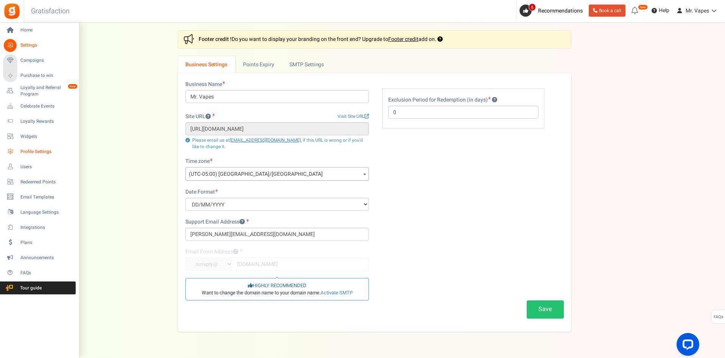
click at [45, 153] on span "Profile Settings" at bounding box center [46, 151] width 53 height 6
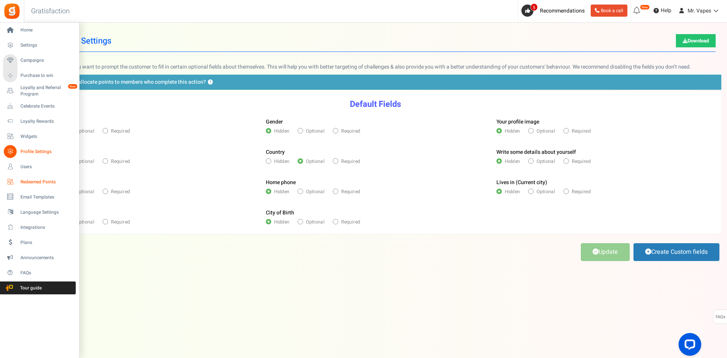
click at [50, 184] on span "Redeemed Points" at bounding box center [46, 182] width 53 height 6
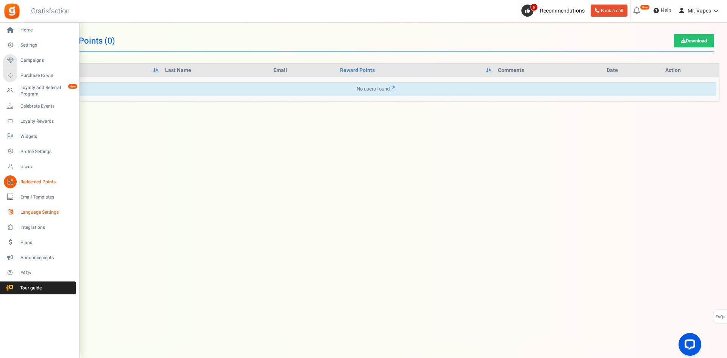
click at [49, 212] on span "Language Settings" at bounding box center [46, 212] width 53 height 6
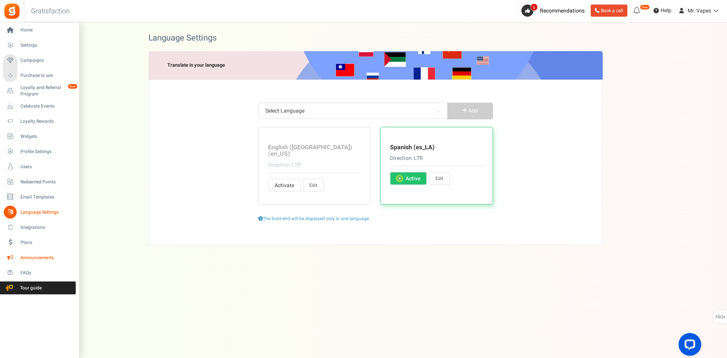
click at [47, 255] on span "Announcements" at bounding box center [46, 257] width 53 height 6
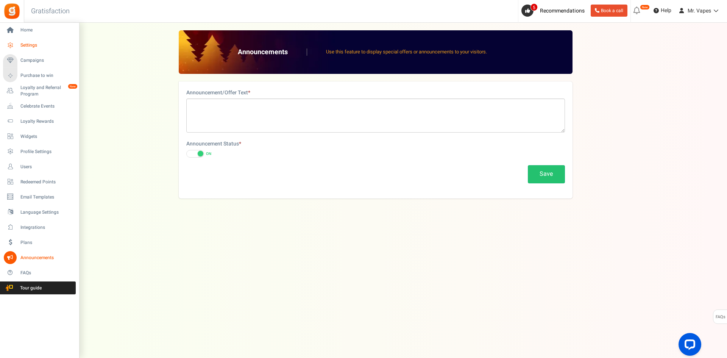
click at [46, 47] on span "Settings" at bounding box center [46, 45] width 53 height 6
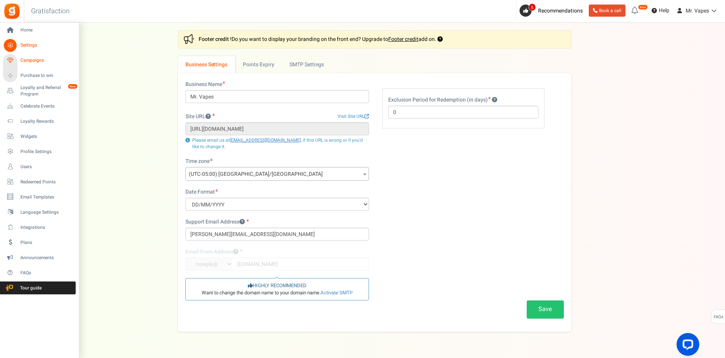
click at [52, 60] on span "Campaigns" at bounding box center [46, 60] width 53 height 6
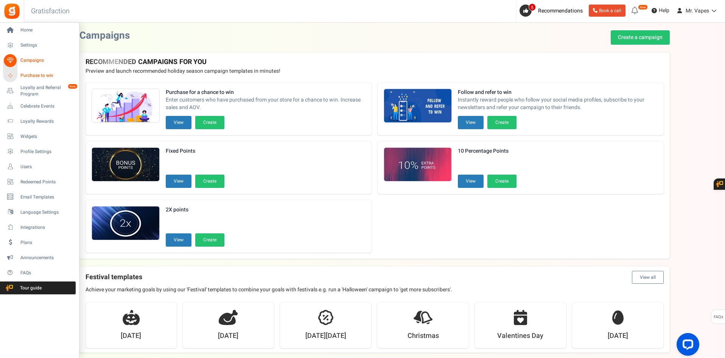
click at [43, 74] on span "Purchase to win" at bounding box center [46, 75] width 53 height 6
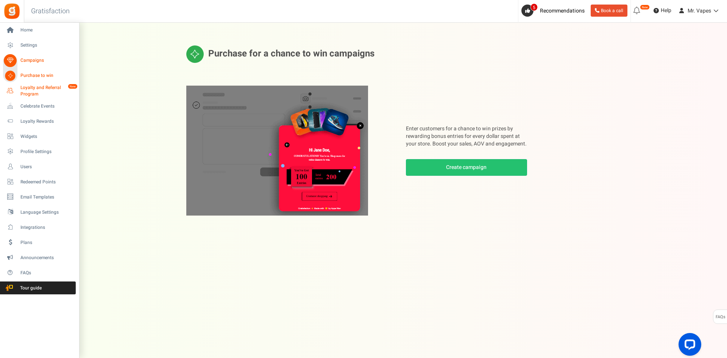
click at [38, 90] on span "Loyalty and Referral Program" at bounding box center [47, 90] width 55 height 13
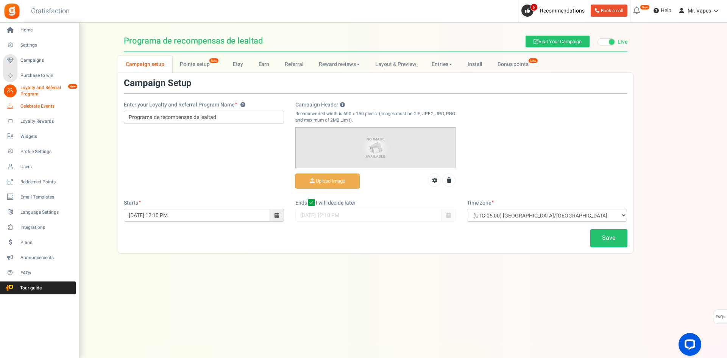
click at [50, 106] on span "Celebrate Events" at bounding box center [46, 106] width 53 height 6
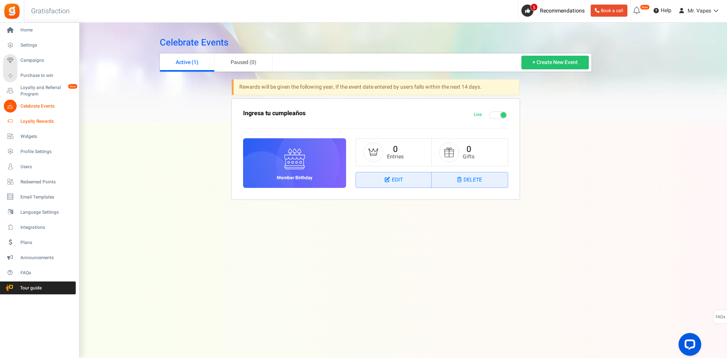
click at [38, 125] on link "Loyalty Rewards" at bounding box center [39, 121] width 73 height 13
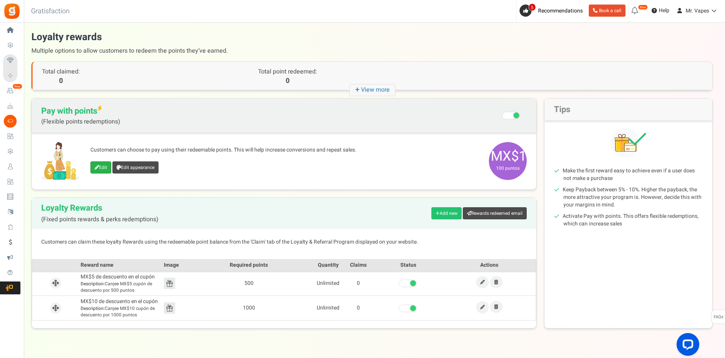
click at [106, 170] on link "Edit" at bounding box center [100, 167] width 21 height 12
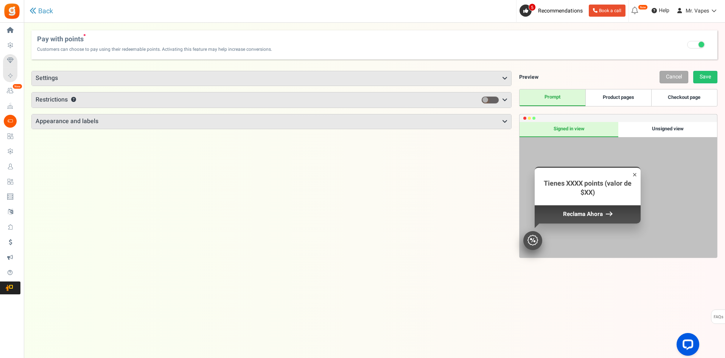
click at [605, 96] on link "Product pages" at bounding box center [619, 97] width 66 height 17
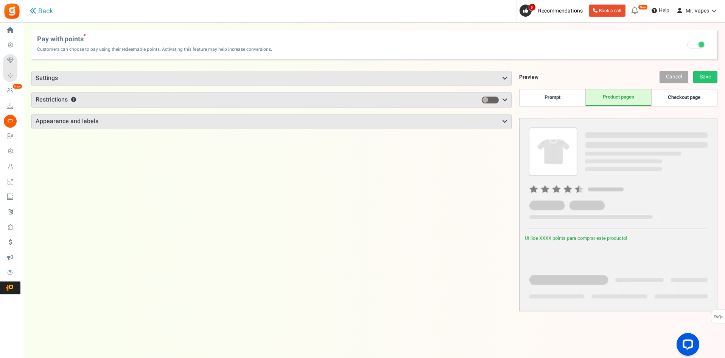
click at [420, 81] on h3 "Settings" at bounding box center [272, 78] width 480 height 14
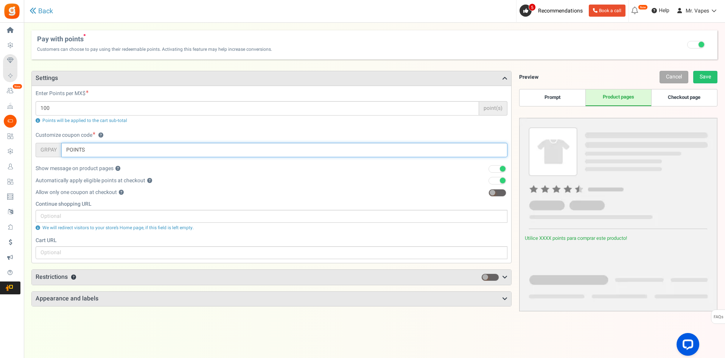
click at [186, 150] on input "POINTS" at bounding box center [284, 150] width 446 height 14
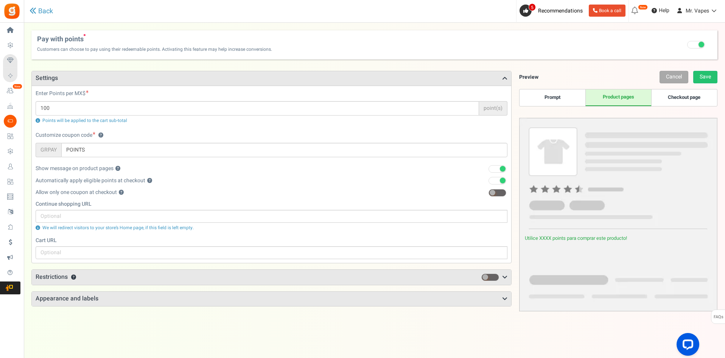
click at [150, 274] on h3 "Restrictions ?" at bounding box center [272, 277] width 480 height 15
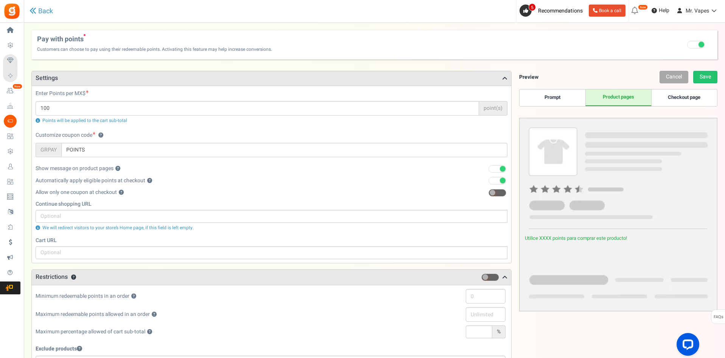
click at [467, 83] on h3 "Settings" at bounding box center [272, 78] width 480 height 14
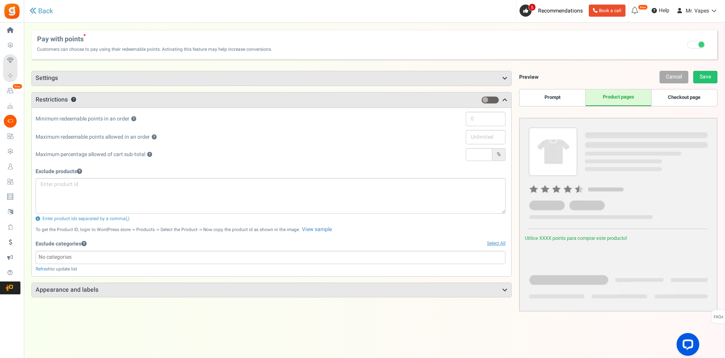
click at [145, 293] on h3 "Appearance and labels" at bounding box center [272, 290] width 480 height 14
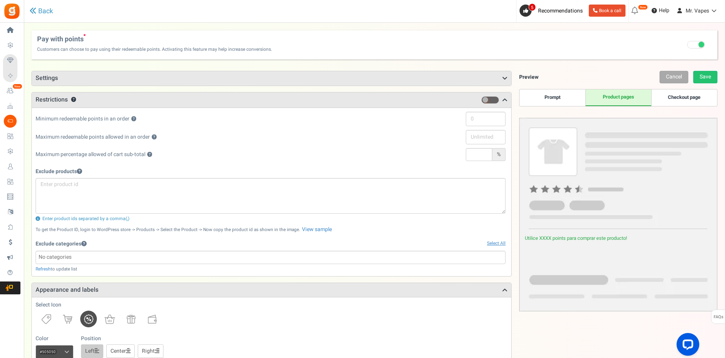
scroll to position [39, 0]
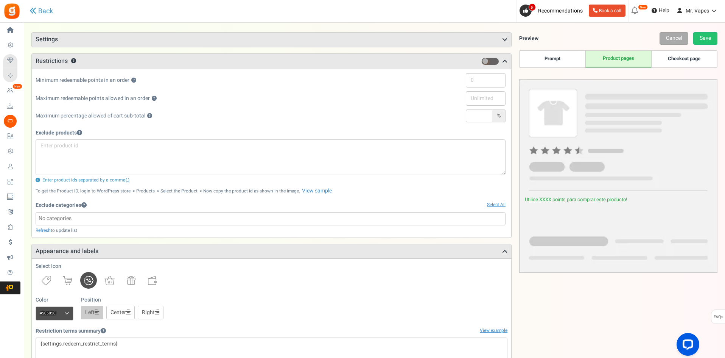
click at [454, 58] on h3 "Restrictions ?" at bounding box center [272, 61] width 480 height 15
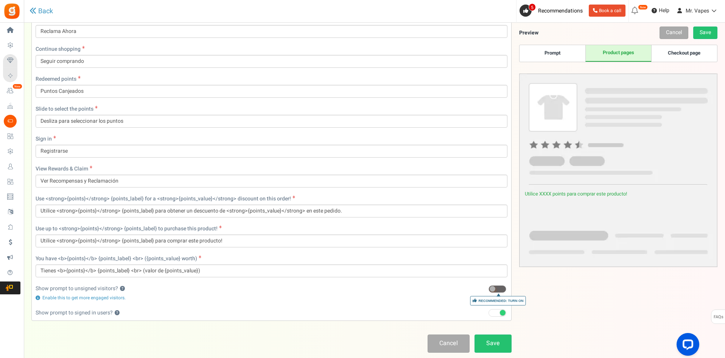
scroll to position [243, 0]
click at [339, 319] on div "Select Icon Color #505050 We recommend a darker color Position Left" at bounding box center [272, 102] width 480 height 435
click at [704, 52] on link "Checkout page" at bounding box center [685, 53] width 66 height 17
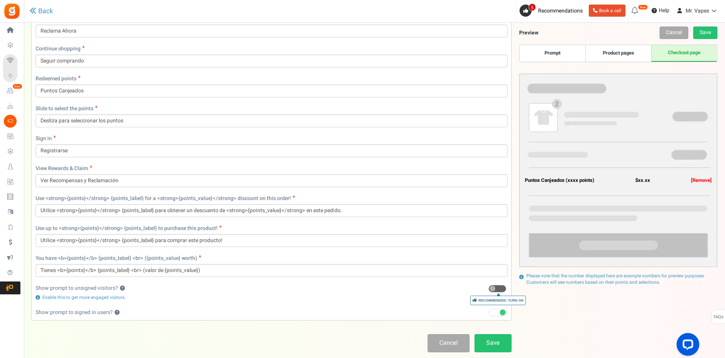
click at [635, 50] on link "Product pages" at bounding box center [619, 53] width 66 height 17
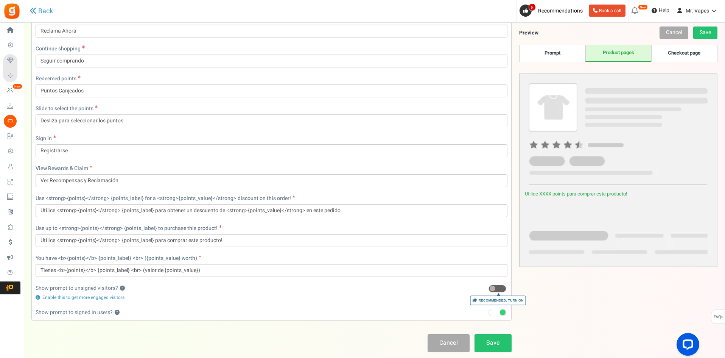
click at [410, 300] on div "Enable this to get more engaged visitors." at bounding box center [272, 297] width 472 height 6
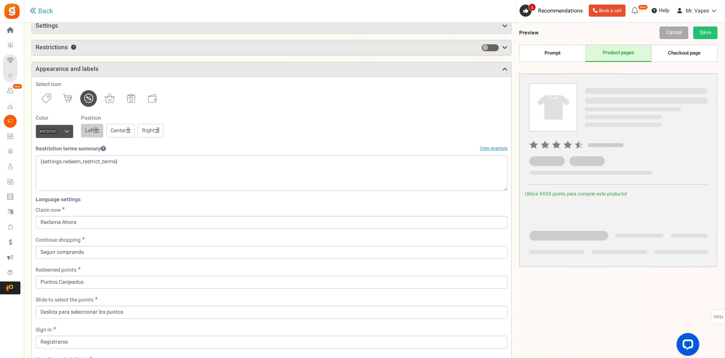
scroll to position [49, 0]
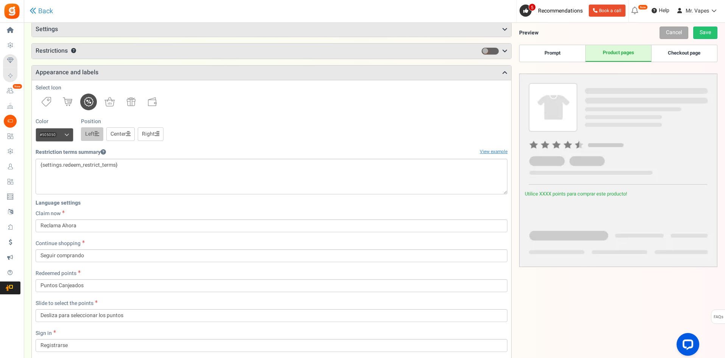
click at [126, 133] on link "Center" at bounding box center [120, 134] width 28 height 14
click at [99, 134] on icon at bounding box center [97, 133] width 5 height 5
click at [220, 144] on div "Select Icon Color #505050 We recommend a darker color Position Left" at bounding box center [272, 297] width 480 height 435
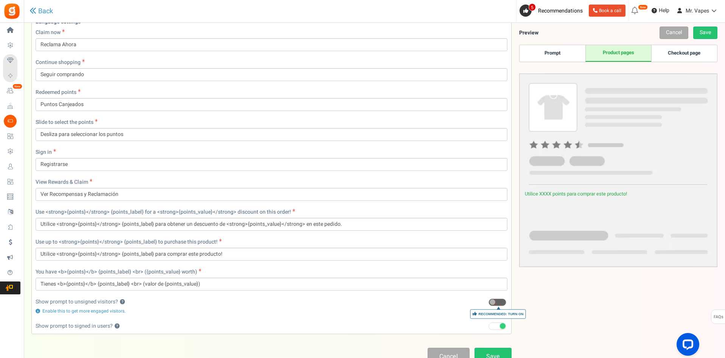
scroll to position [234, 0]
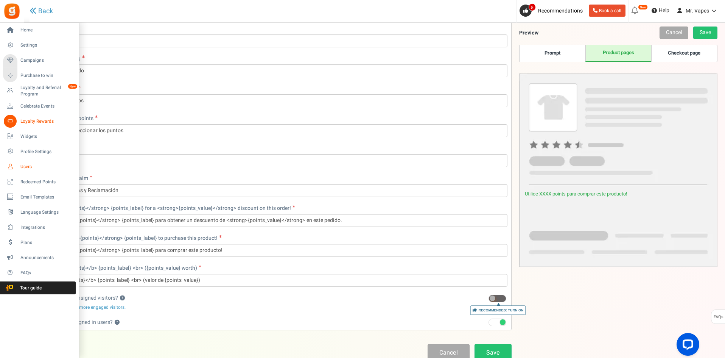
click at [37, 165] on span "Users" at bounding box center [46, 167] width 53 height 6
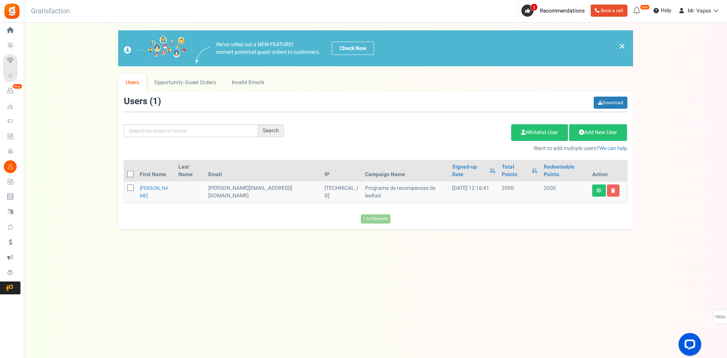
click at [622, 43] on link "×" at bounding box center [622, 46] width 7 height 9
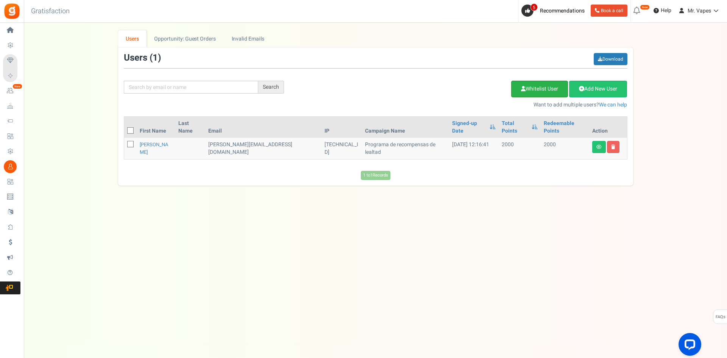
click at [541, 94] on link "Whitelist User" at bounding box center [539, 89] width 57 height 17
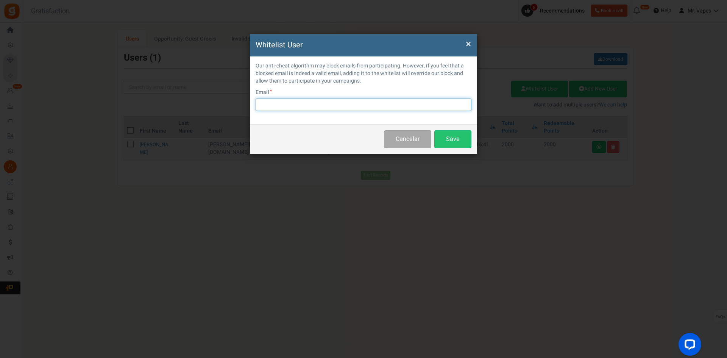
click at [396, 104] on input "text" at bounding box center [364, 104] width 216 height 13
click at [467, 42] on span "×" at bounding box center [468, 44] width 5 height 14
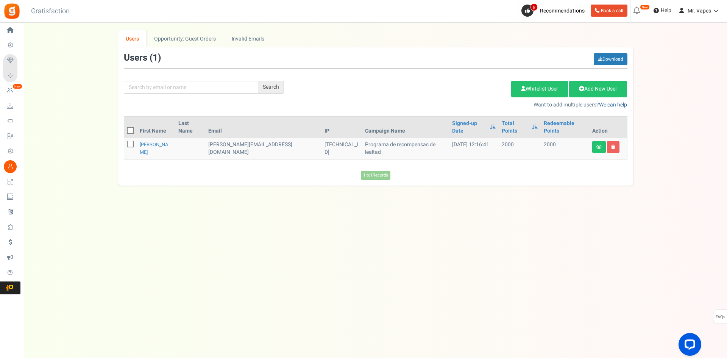
click at [614, 105] on link "We can help" at bounding box center [613, 105] width 28 height 8
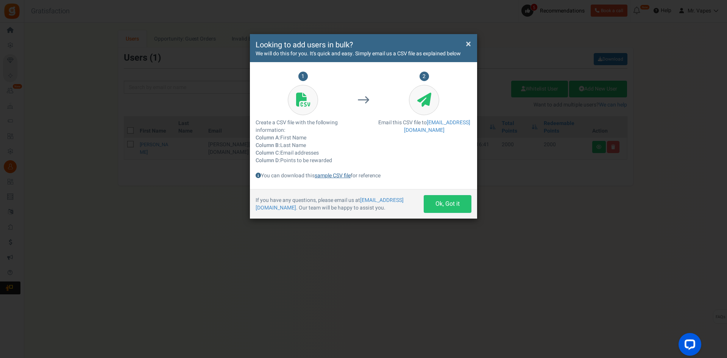
click at [337, 176] on link "sample CSV file" at bounding box center [333, 176] width 36 height 8
drag, startPoint x: 456, startPoint y: 129, endPoint x: 390, endPoint y: 129, distance: 65.5
click at [390, 131] on p "Email this CSV file to support@appsmav.com" at bounding box center [424, 126] width 95 height 15
drag, startPoint x: 403, startPoint y: 120, endPoint x: 459, endPoint y: 142, distance: 60.2
click at [459, 134] on div "2 Email this CSV file to support@appsmav.com" at bounding box center [424, 120] width 95 height 97
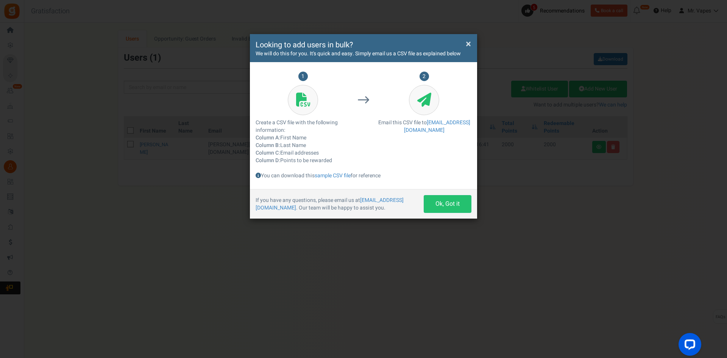
drag, startPoint x: 441, startPoint y: 153, endPoint x: 398, endPoint y: 139, distance: 45.4
click at [437, 152] on div "2 Email this CSV file to support@appsmav.com" at bounding box center [424, 120] width 95 height 97
drag, startPoint x: 362, startPoint y: 138, endPoint x: 487, endPoint y: 139, distance: 125.0
click at [487, 139] on div "× Close Looking to add users in bulk? We will do this for you. It's quick and e…" at bounding box center [363, 179] width 727 height 358
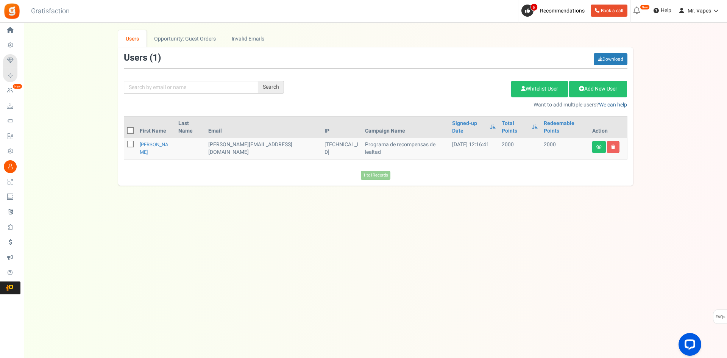
click at [609, 108] on link "We can help" at bounding box center [613, 105] width 28 height 8
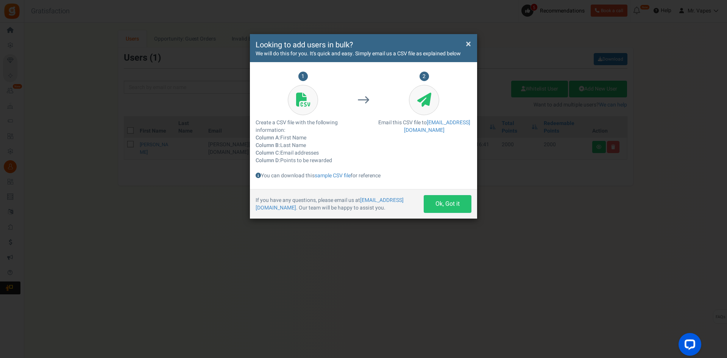
drag, startPoint x: 442, startPoint y: 152, endPoint x: 377, endPoint y: 131, distance: 68.0
click at [377, 131] on div "2 Email this CSV file to support@appsmav.com" at bounding box center [424, 120] width 95 height 97
drag, startPoint x: 362, startPoint y: 205, endPoint x: 357, endPoint y: 219, distance: 15.2
click at [357, 219] on div "× Close Looking to add users in bulk? We will do this for you. It's quick and e…" at bounding box center [363, 179] width 727 height 358
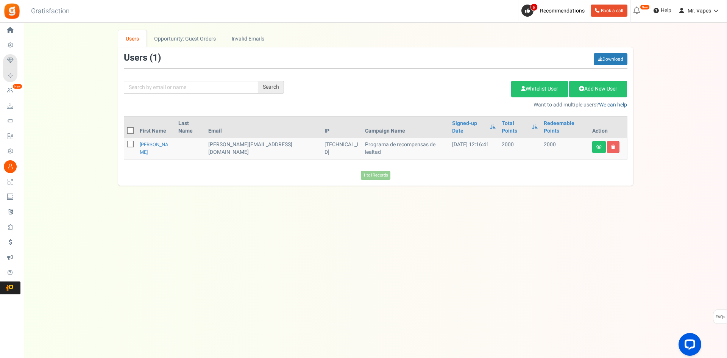
click at [614, 107] on link "We can help" at bounding box center [613, 105] width 28 height 8
